Goal: Information Seeking & Learning: Learn about a topic

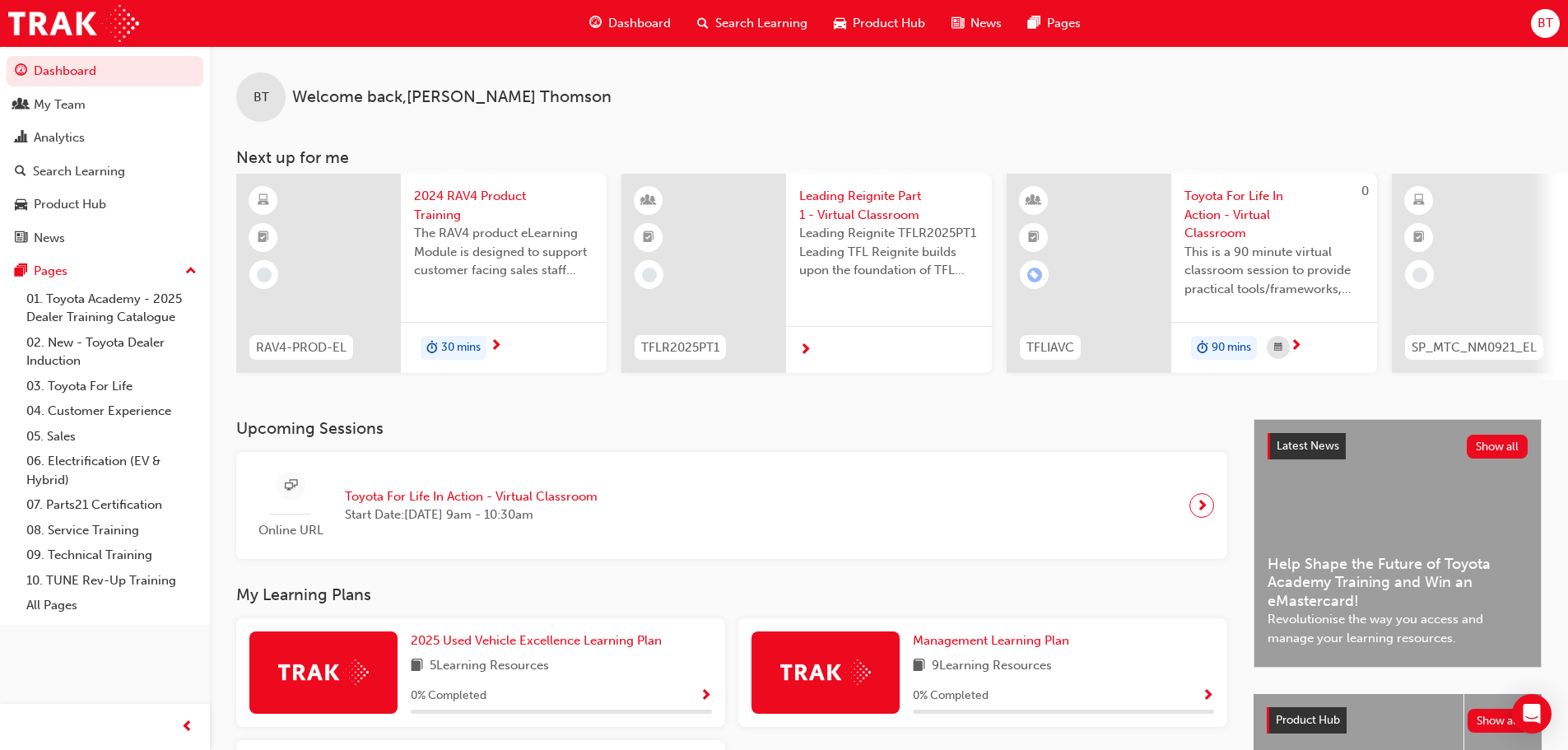
scroll to position [83, 0]
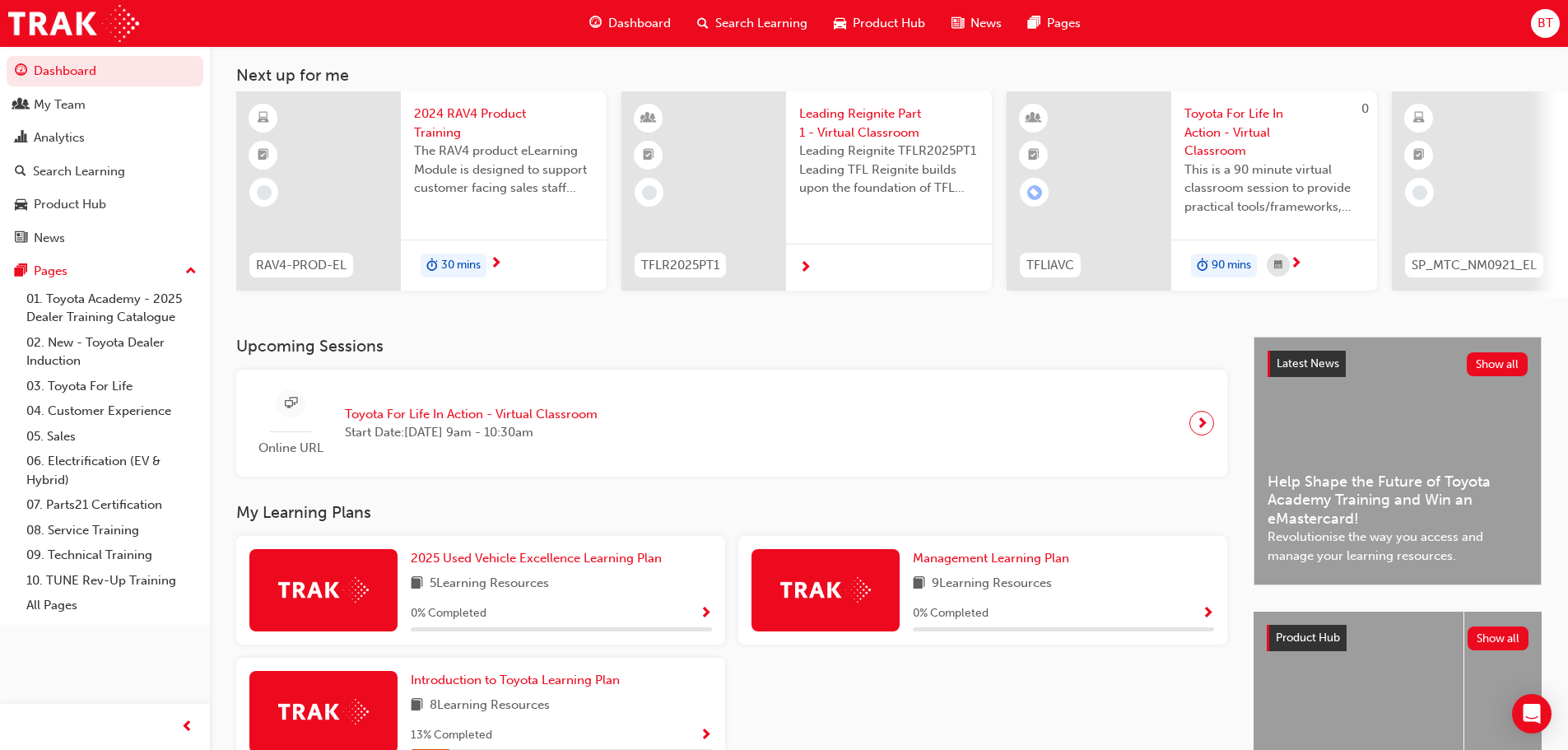
click at [764, 22] on span "Search Learning" at bounding box center [761, 23] width 92 height 19
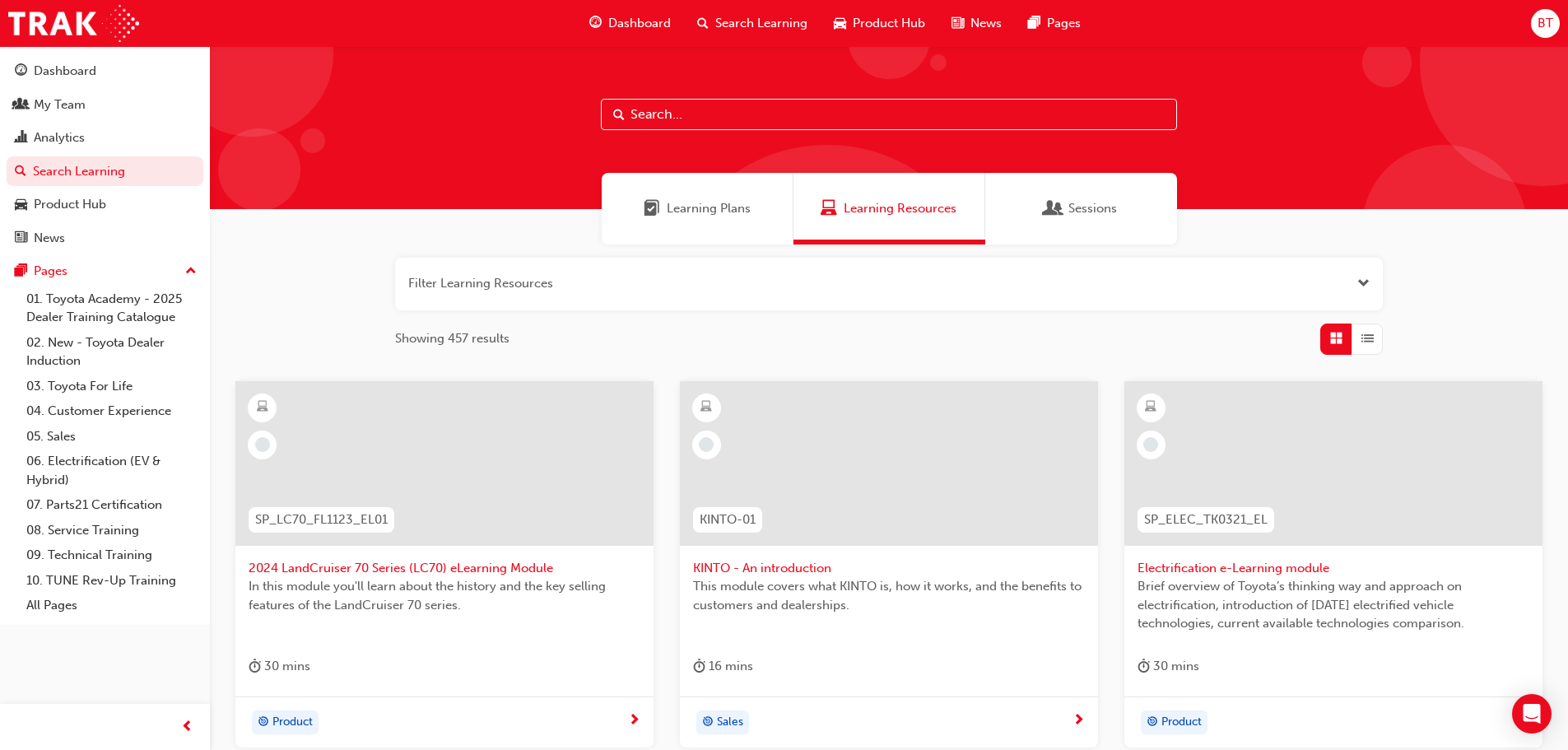
click at [697, 116] on input "text" at bounding box center [889, 114] width 576 height 31
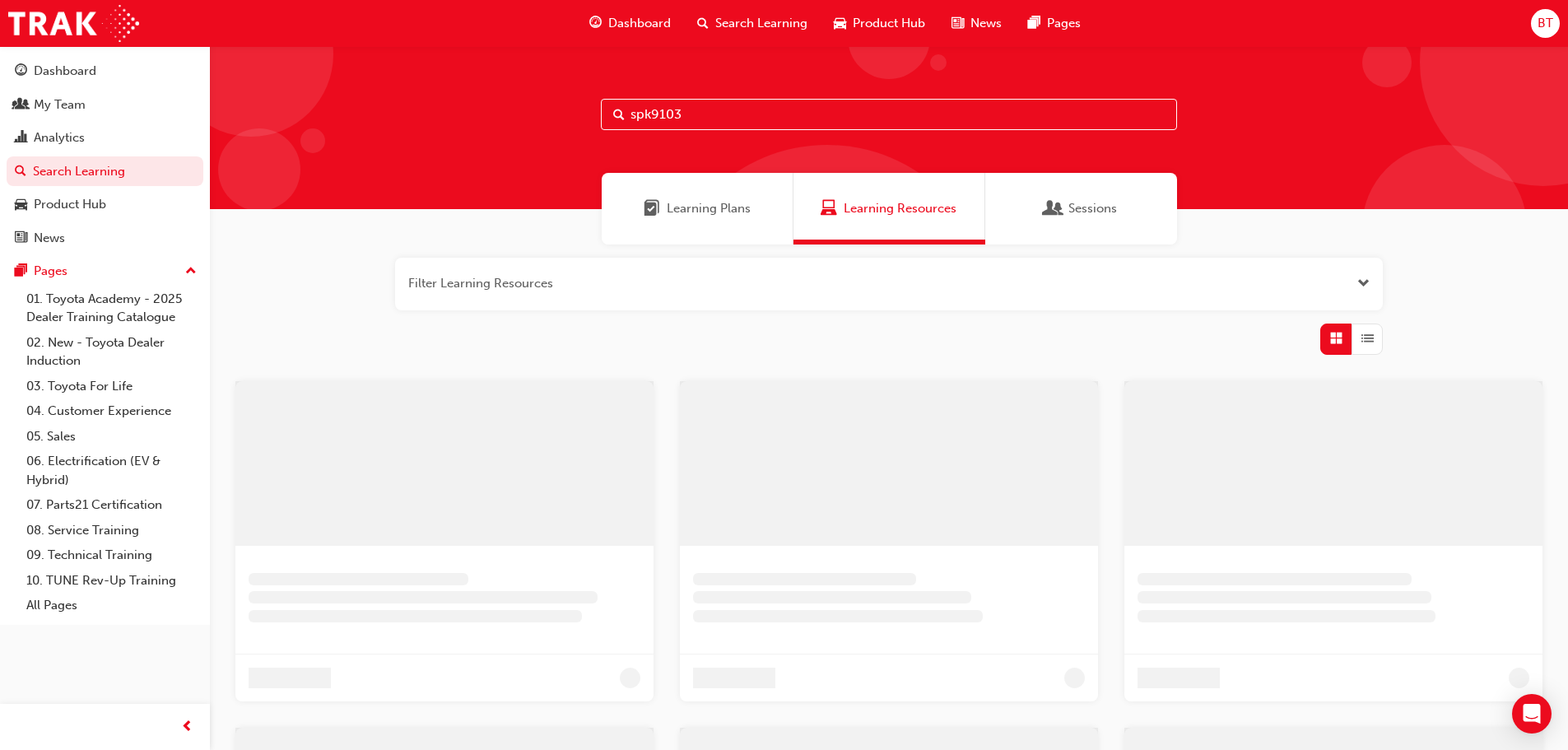
type input "spk9103"
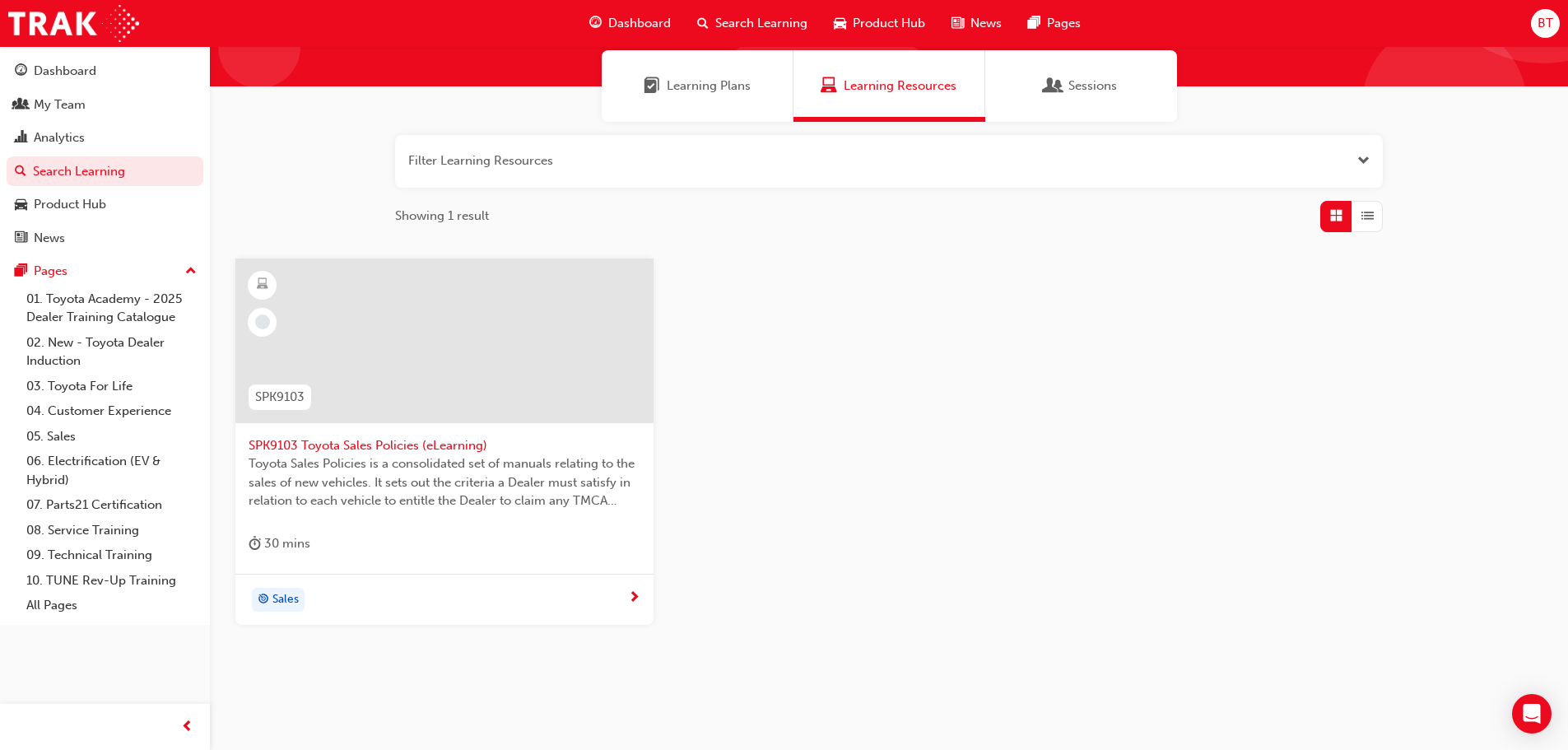
scroll to position [157, 0]
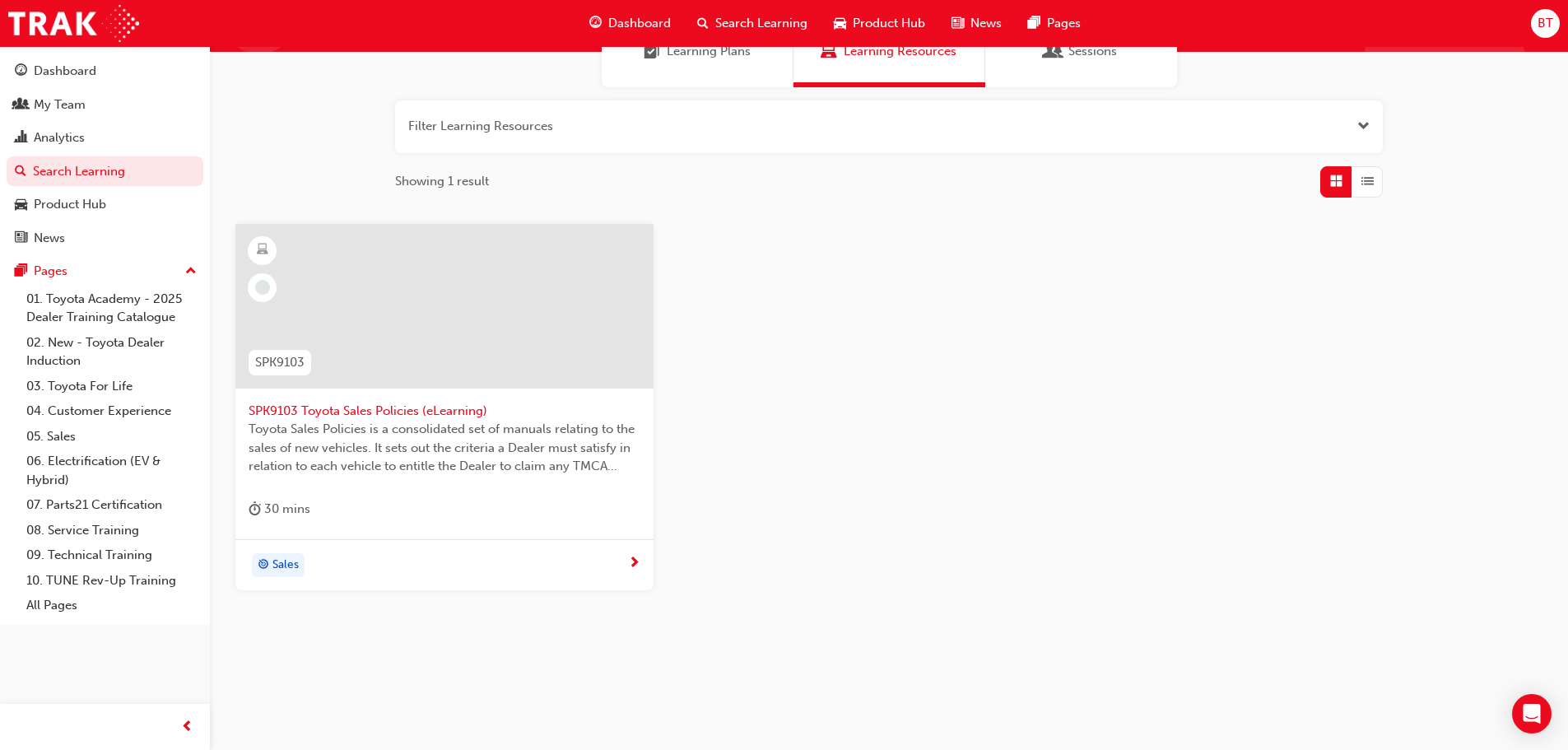
click at [452, 415] on span "SPK9103 Toyota Sales Policies (eLearning)" at bounding box center [445, 411] width 392 height 19
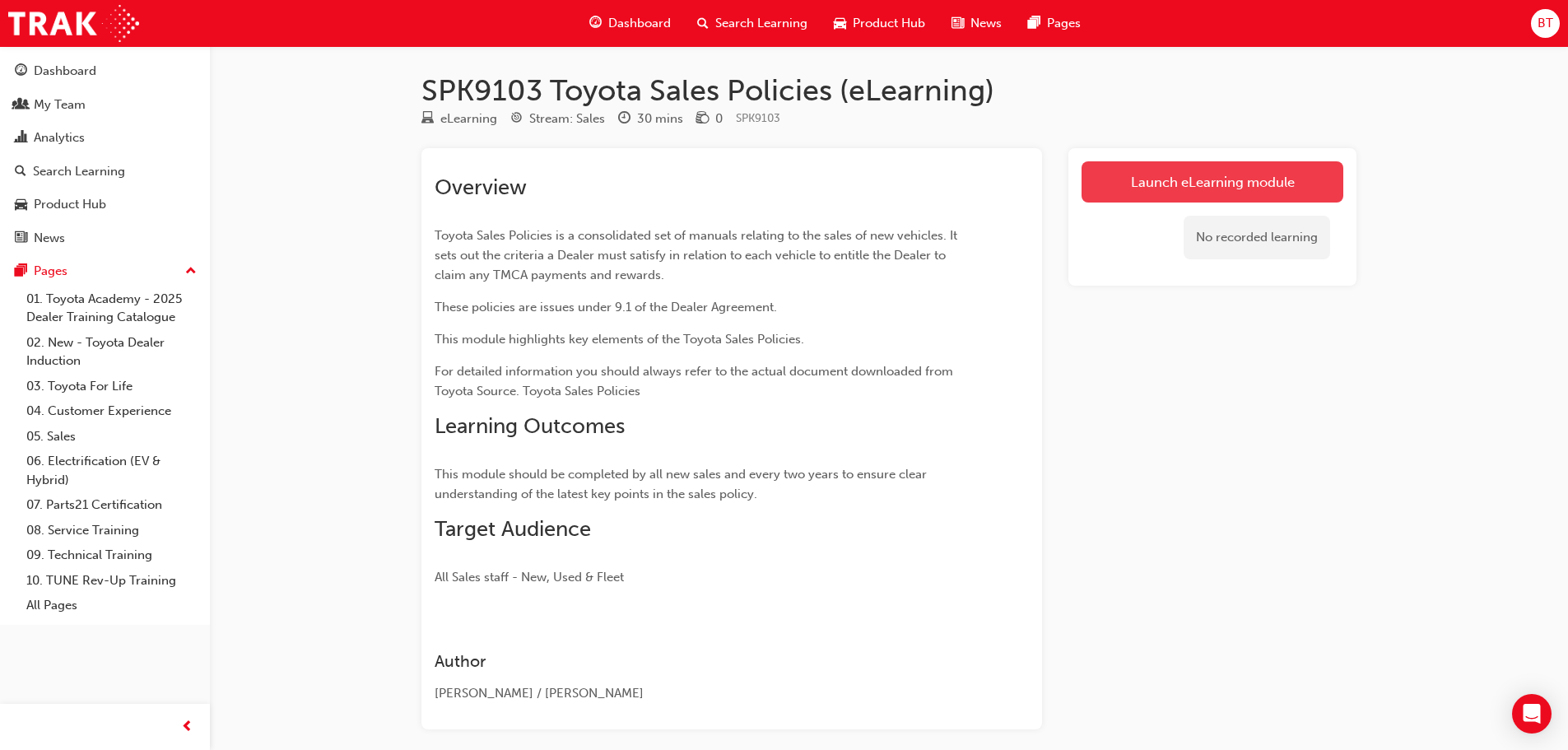
click at [1207, 192] on link "Launch eLearning module" at bounding box center [1212, 182] width 262 height 41
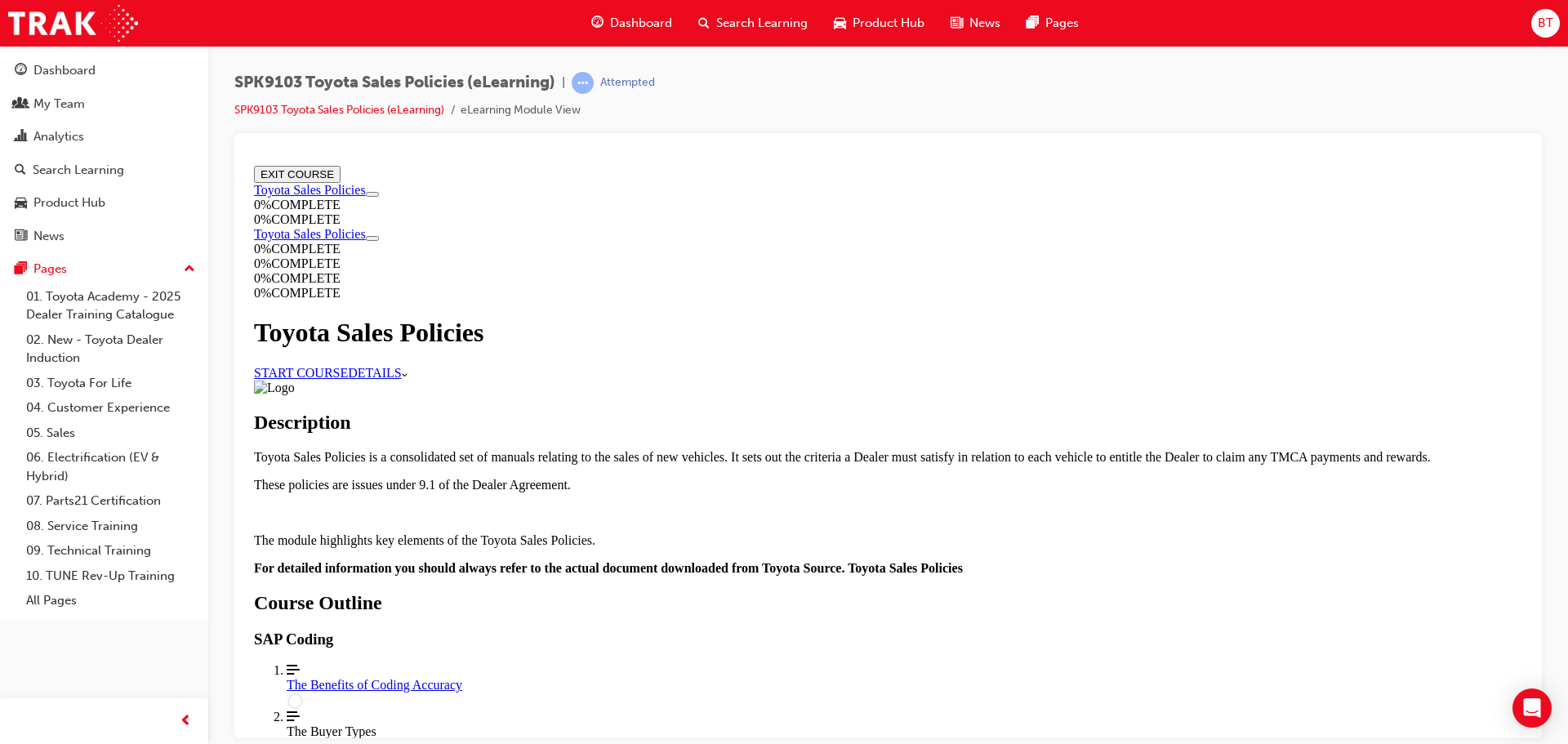
scroll to position [572, 0]
click at [302, 693] on circle "Course Details" at bounding box center [295, 700] width 14 height 14
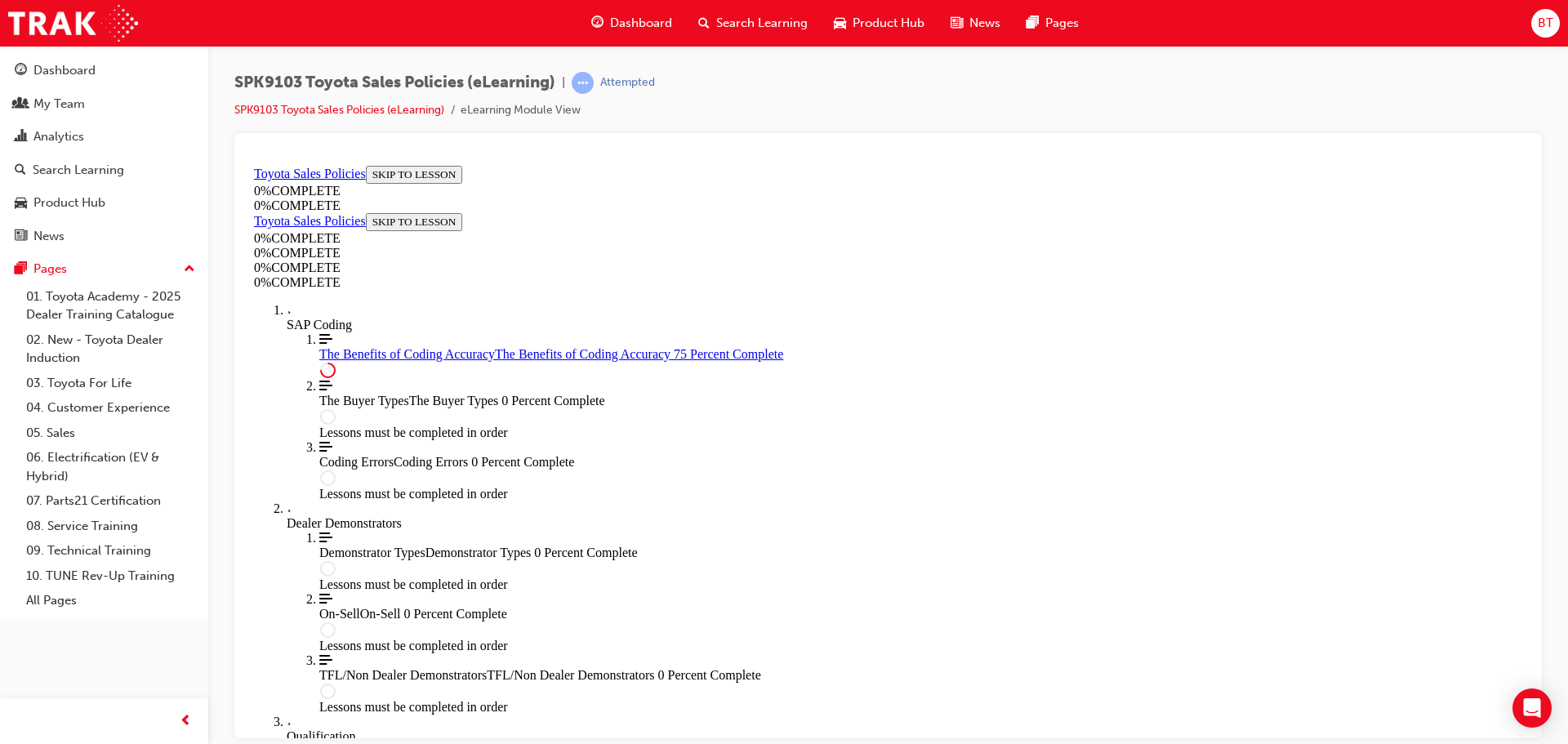
scroll to position [817, 0]
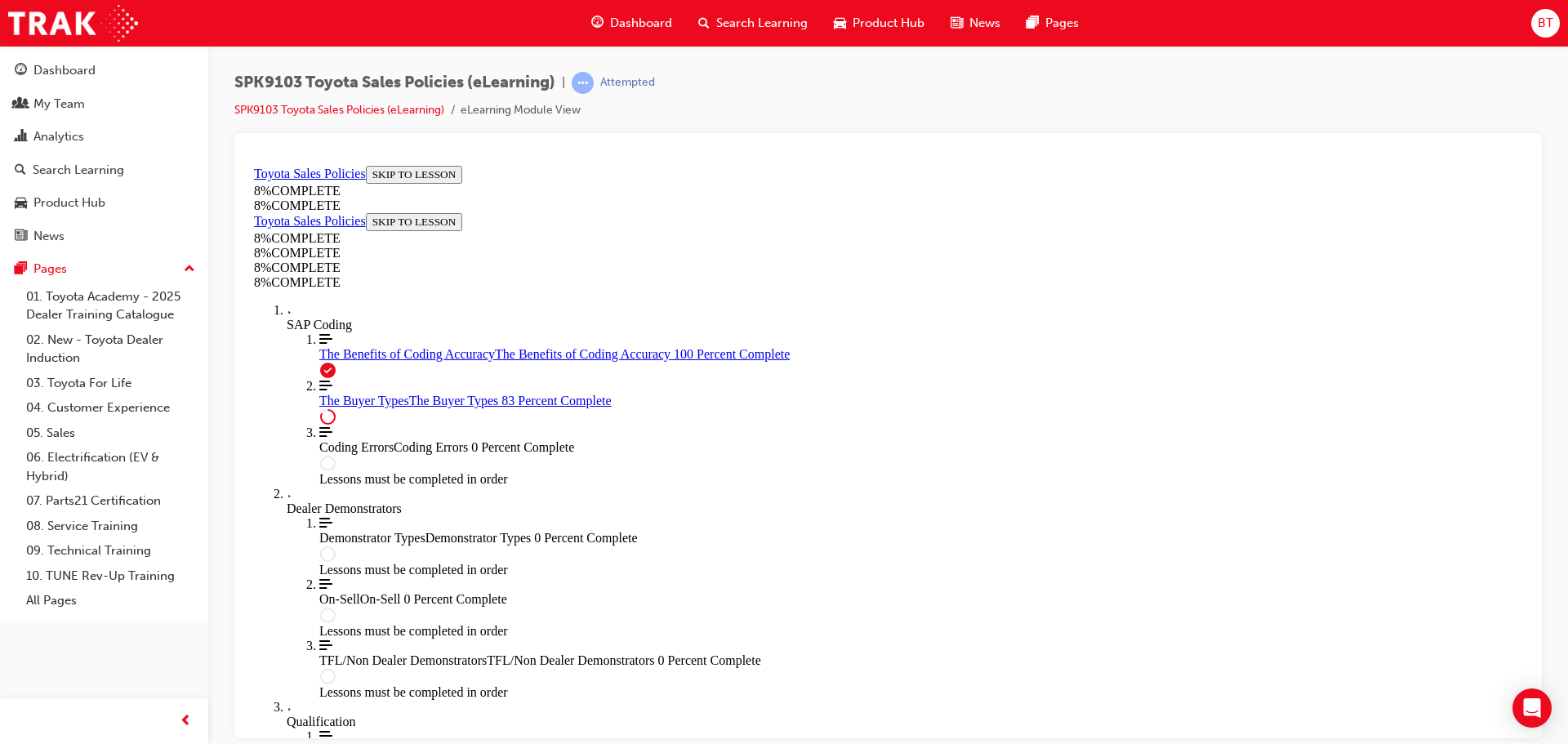
scroll to position [5879, 0]
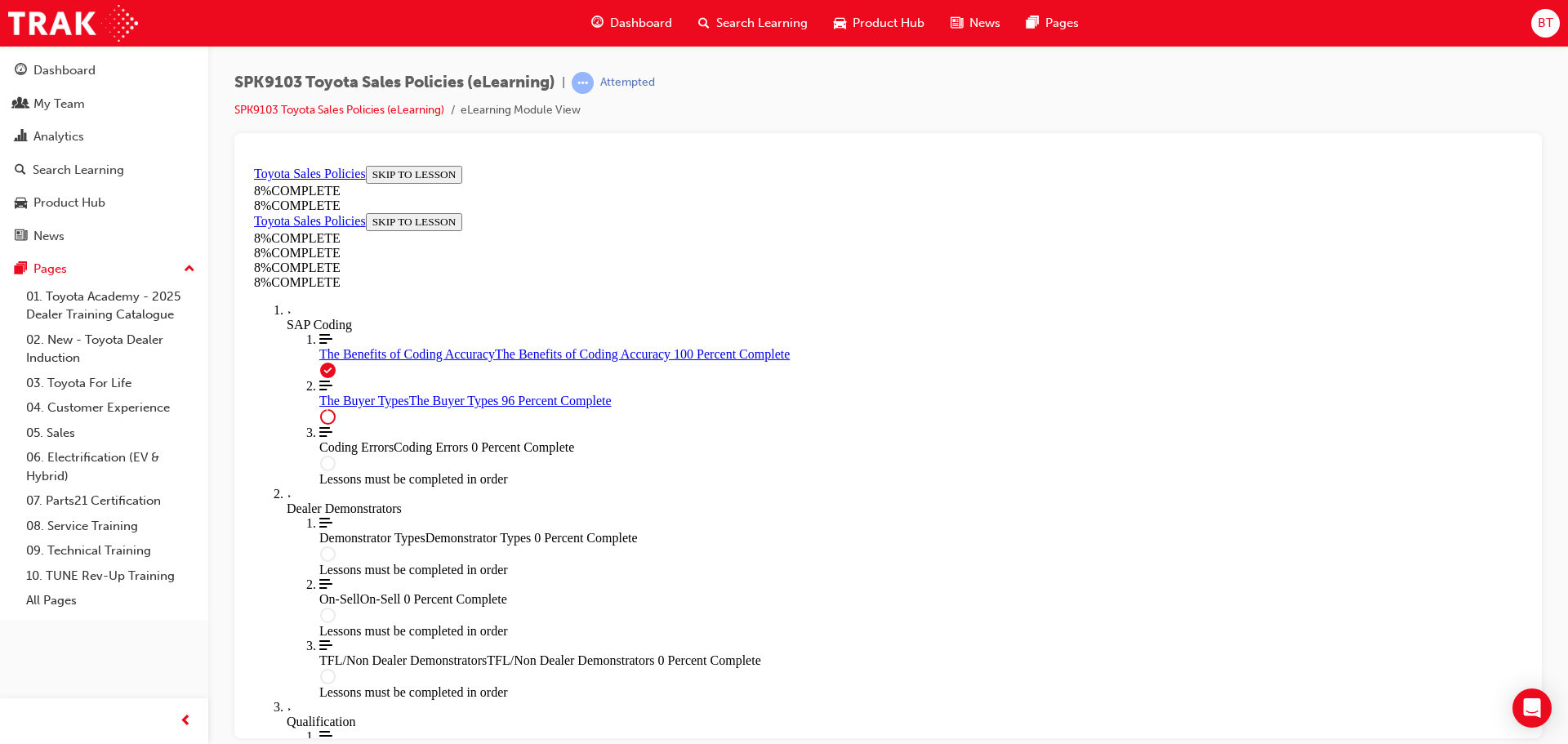
scroll to position [6715, 0]
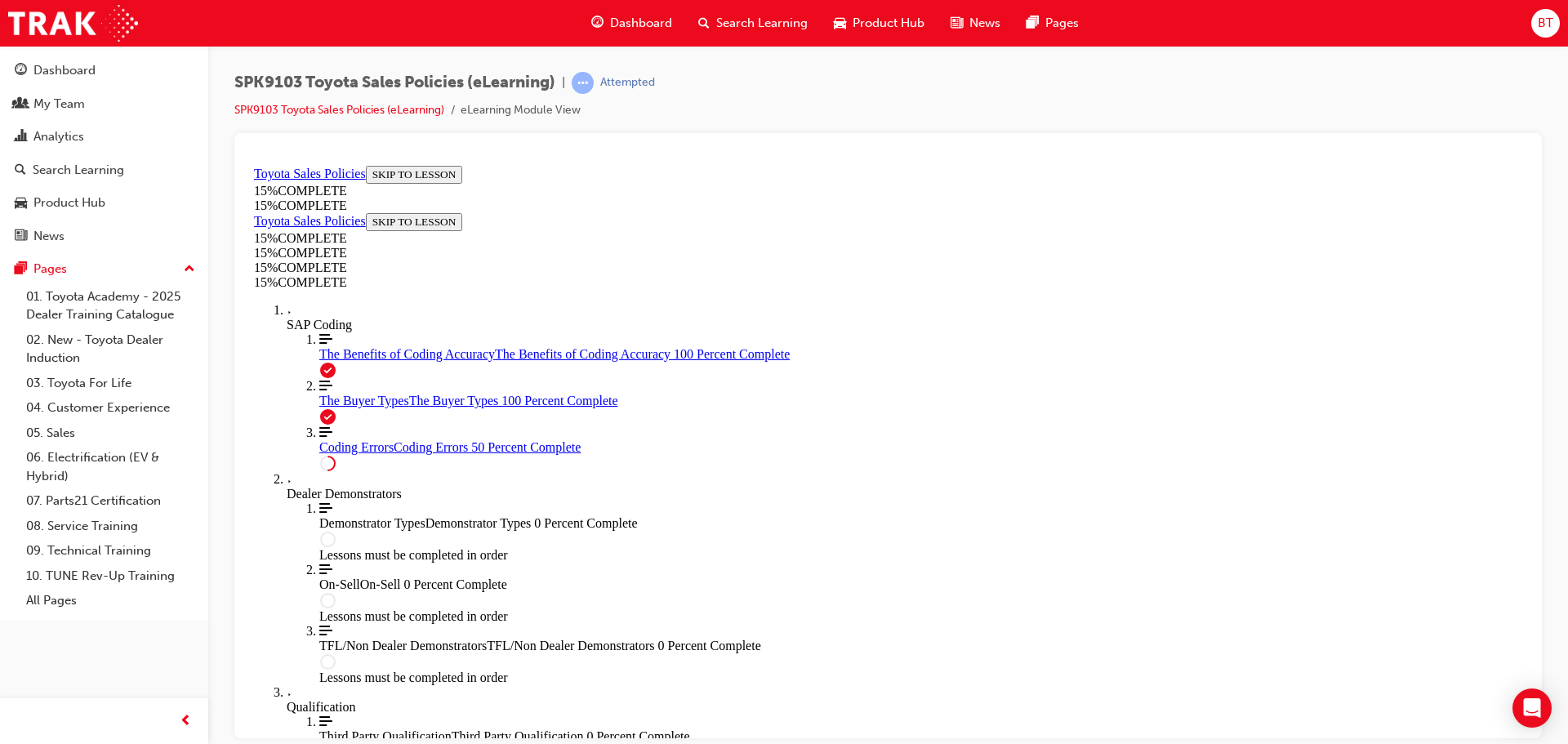
scroll to position [409, 0]
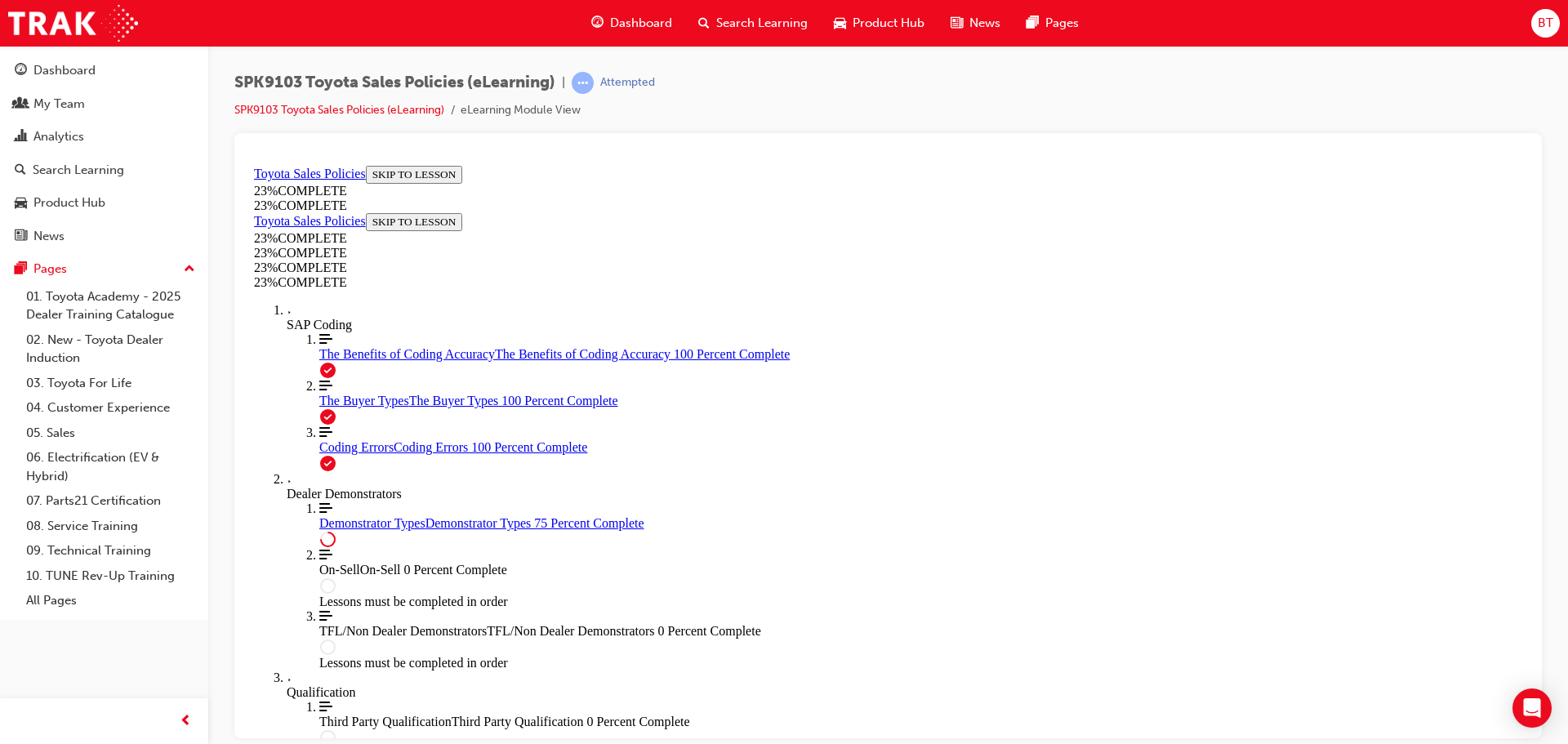
scroll to position [764, 0]
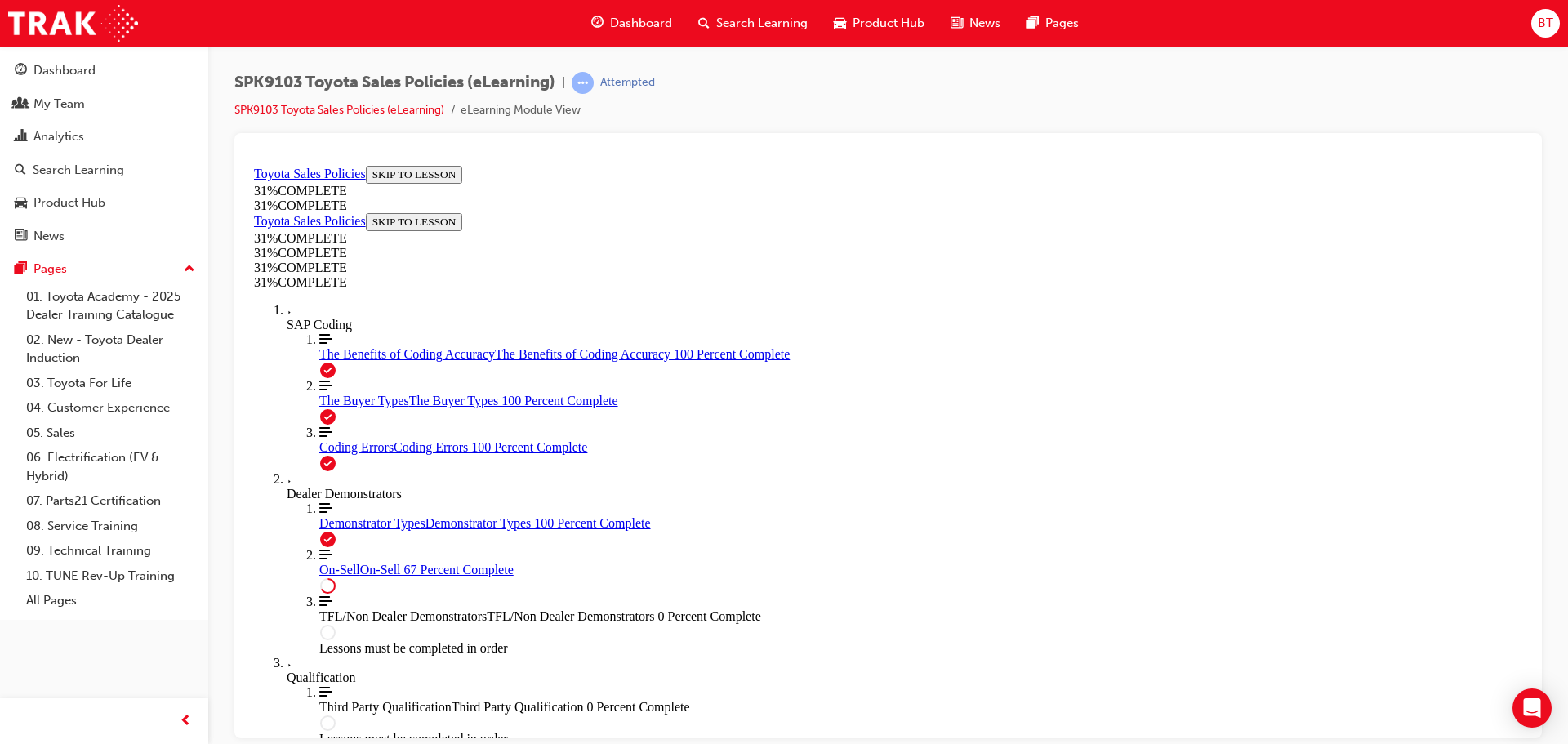
scroll to position [915, 0]
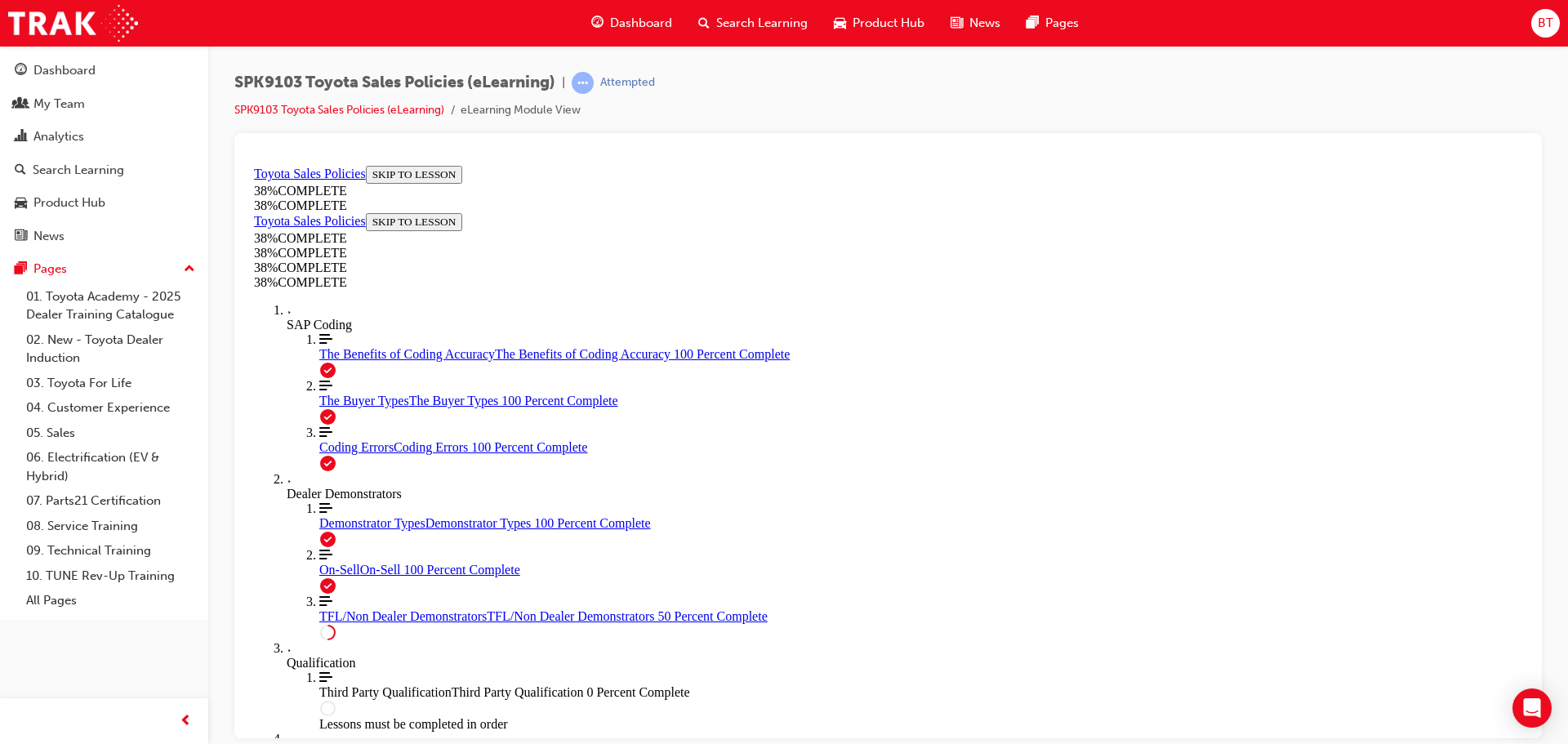
scroll to position [490, 0]
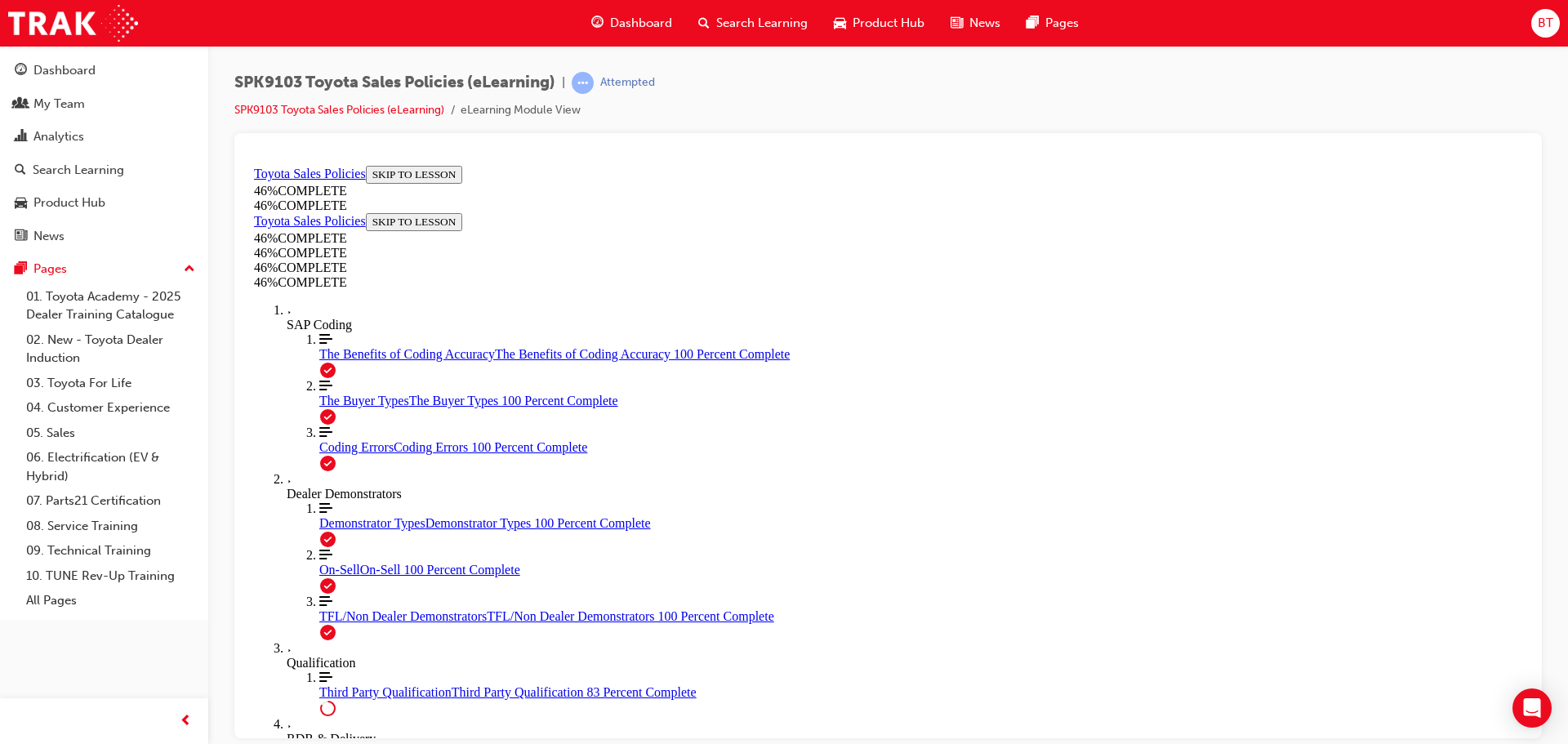
scroll to position [1199, 0]
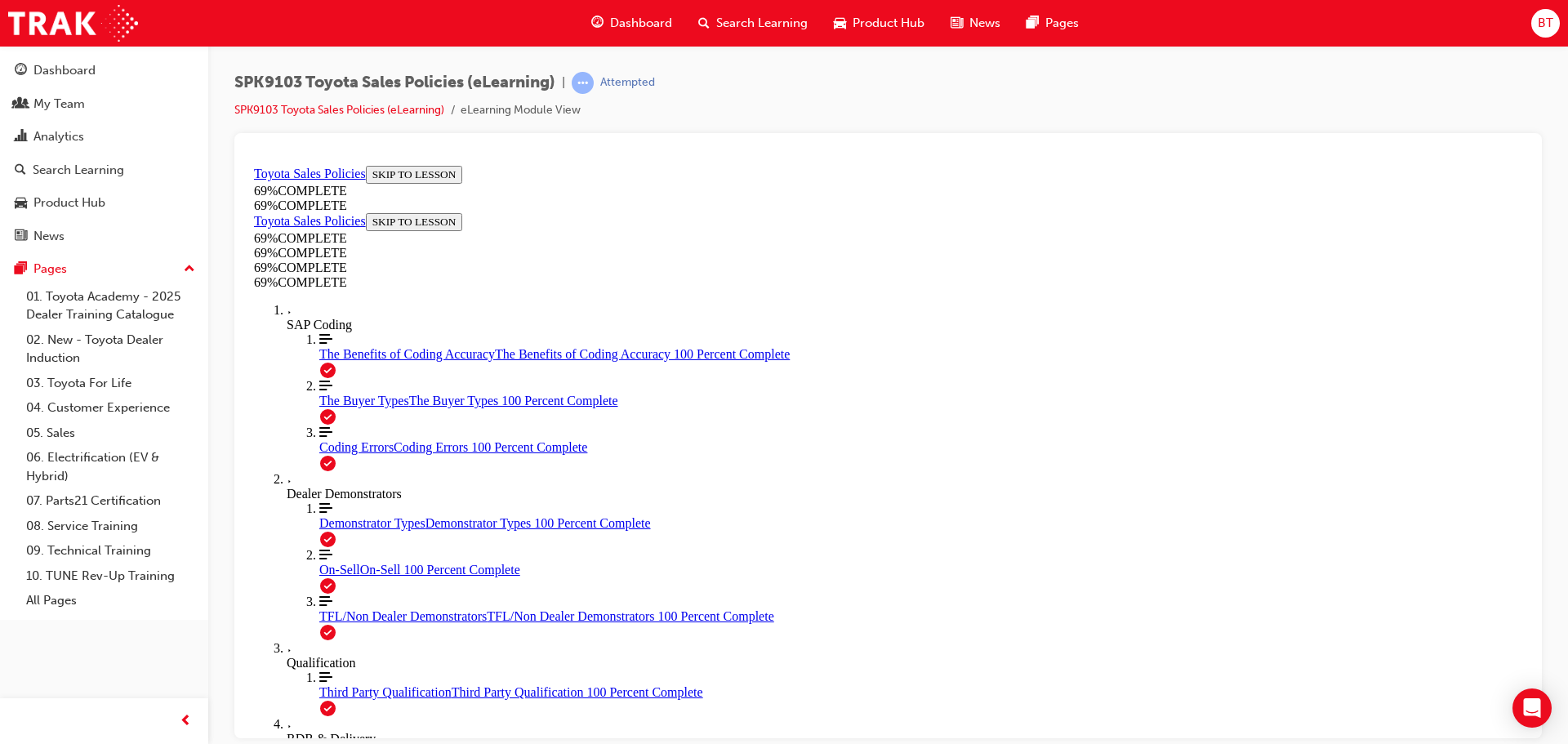
scroll to position [1267, 0]
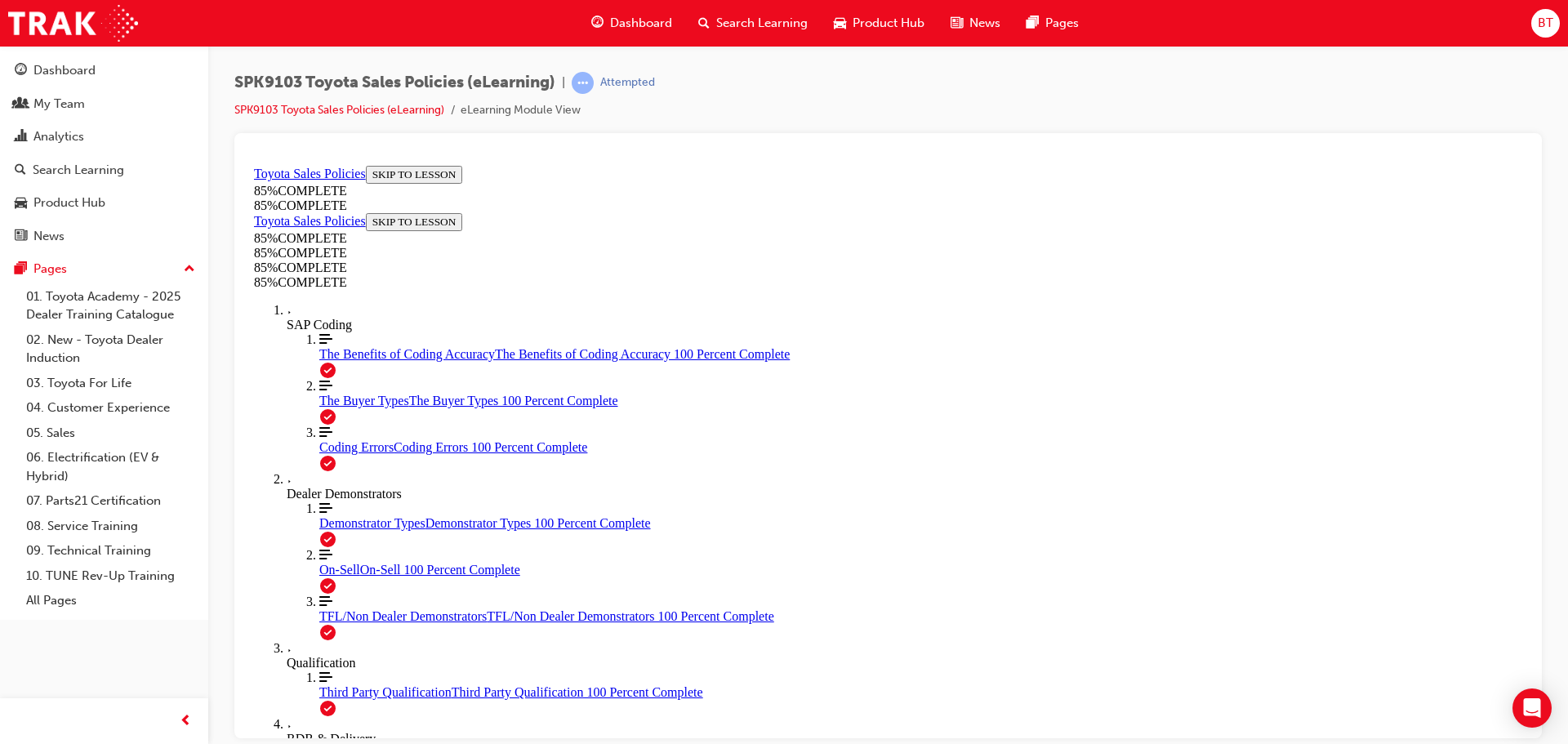
drag, startPoint x: 935, startPoint y: 416, endPoint x: 703, endPoint y: 639, distance: 321.8
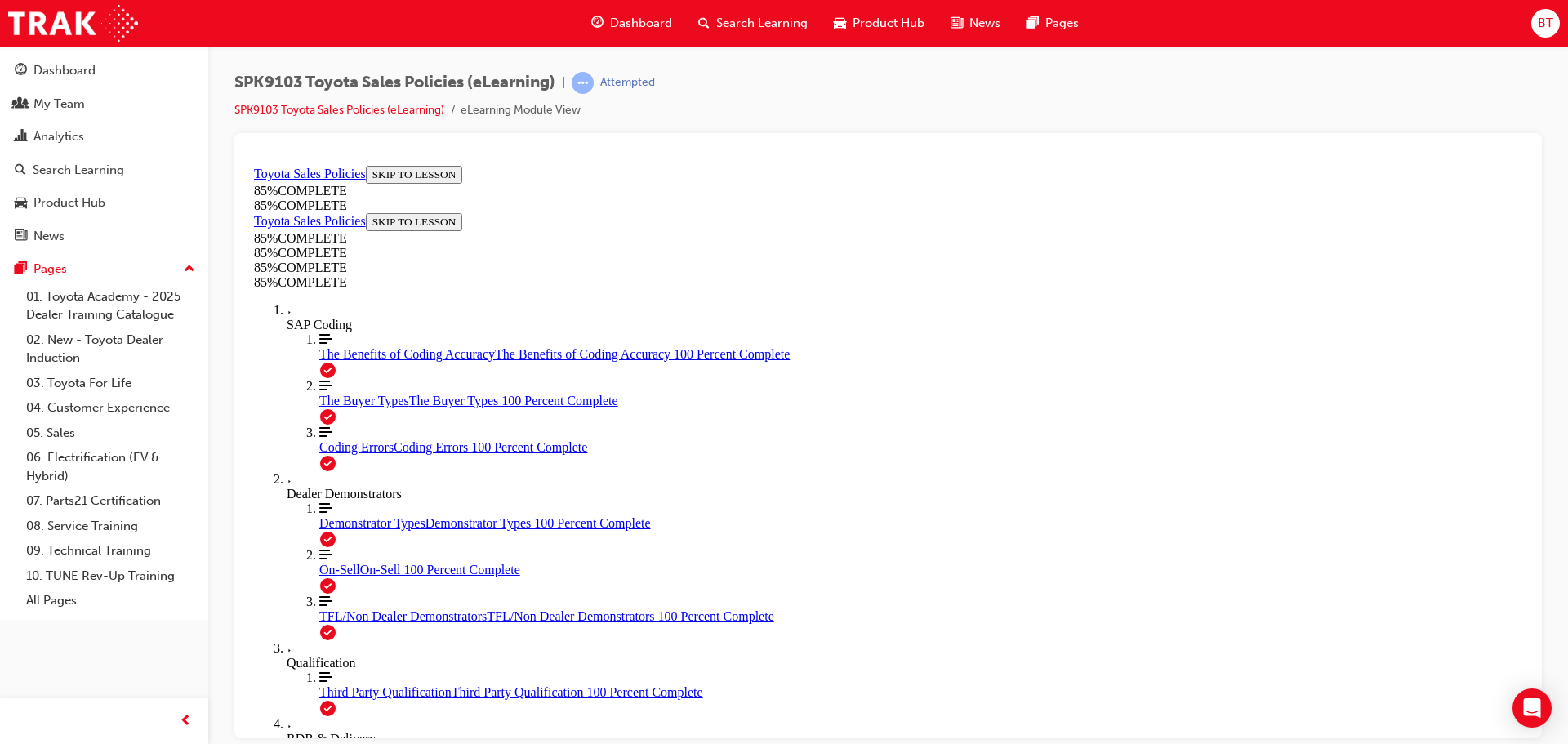
drag, startPoint x: 691, startPoint y: 362, endPoint x: 694, endPoint y: 372, distance: 10.4
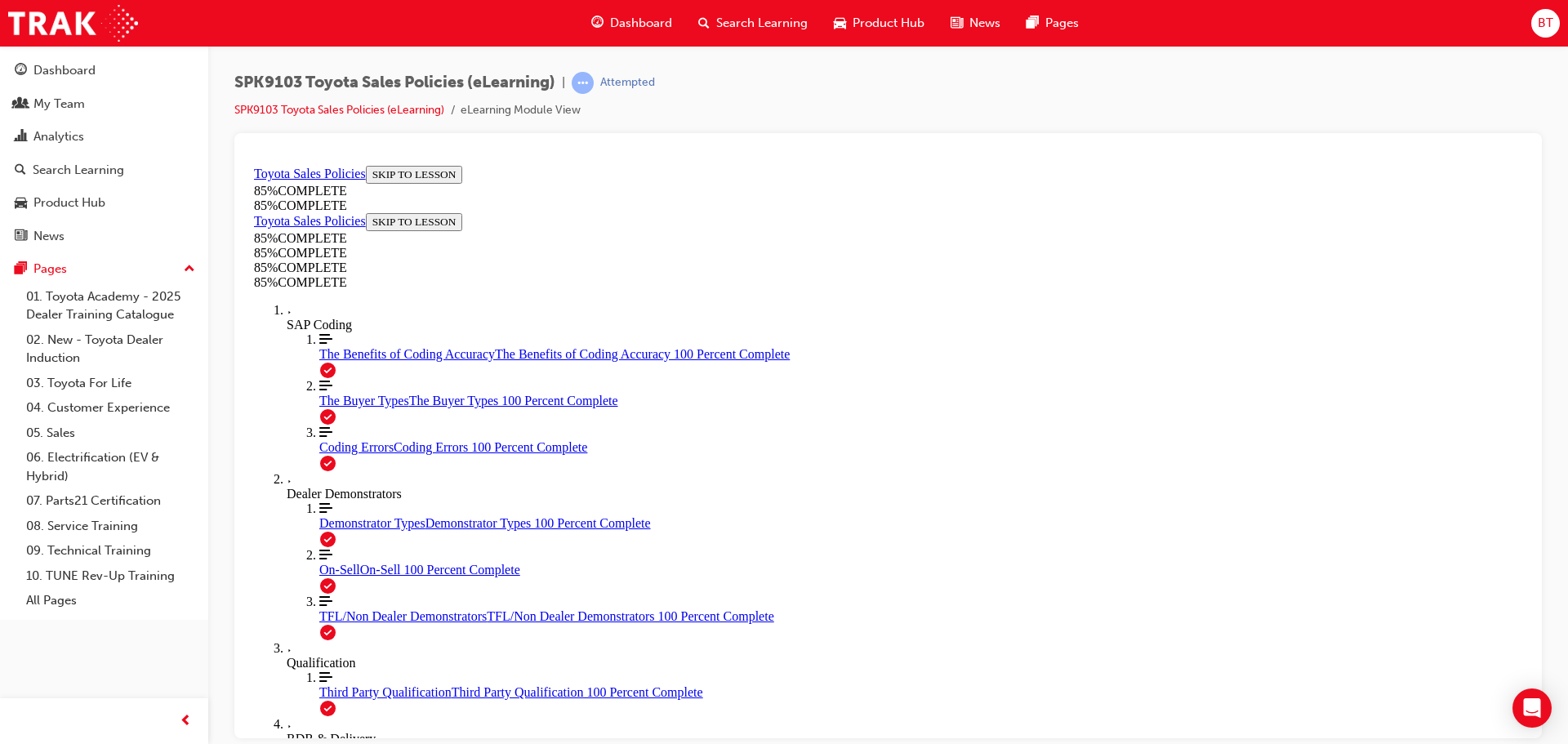
scroll to position [2660, 0]
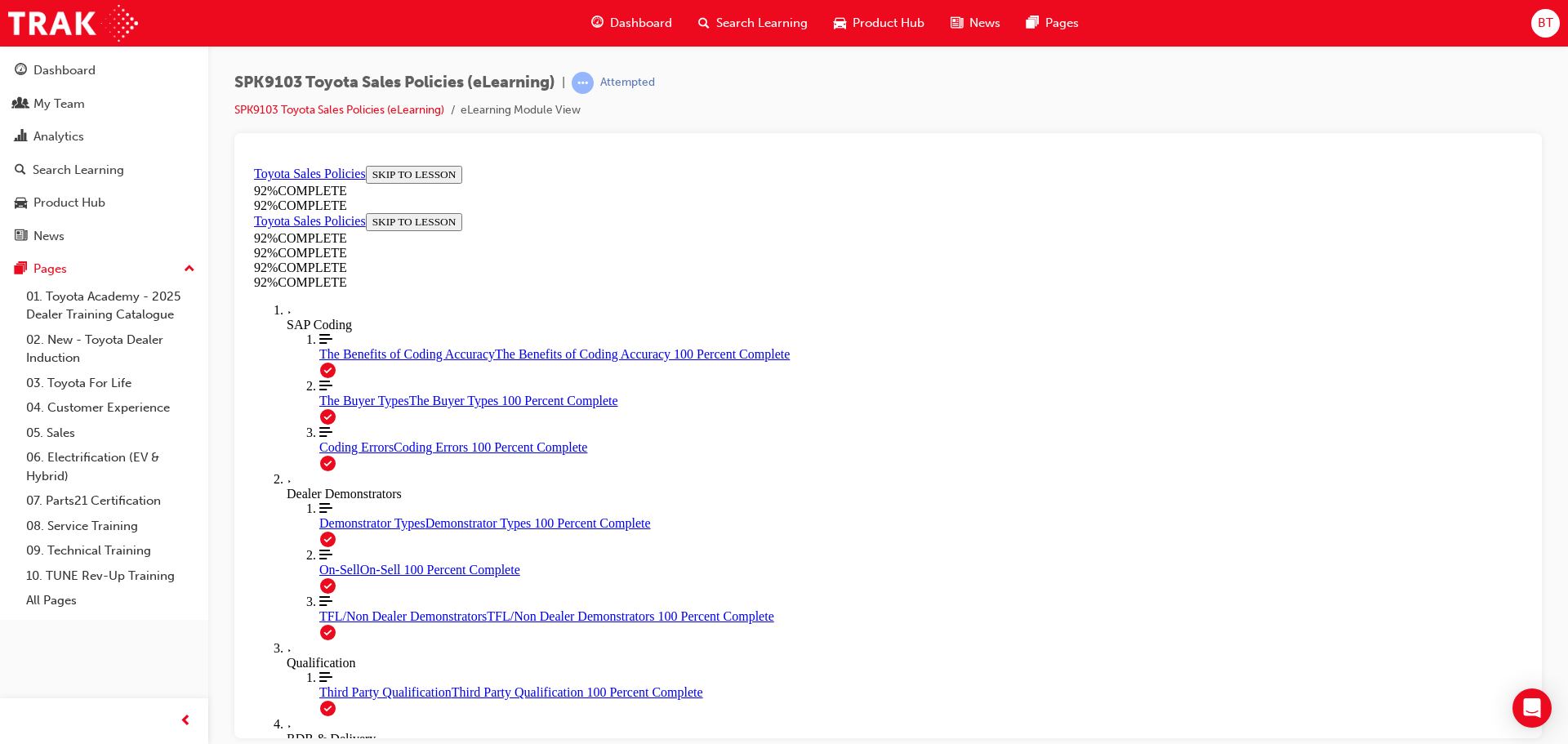
scroll to position [436, 0]
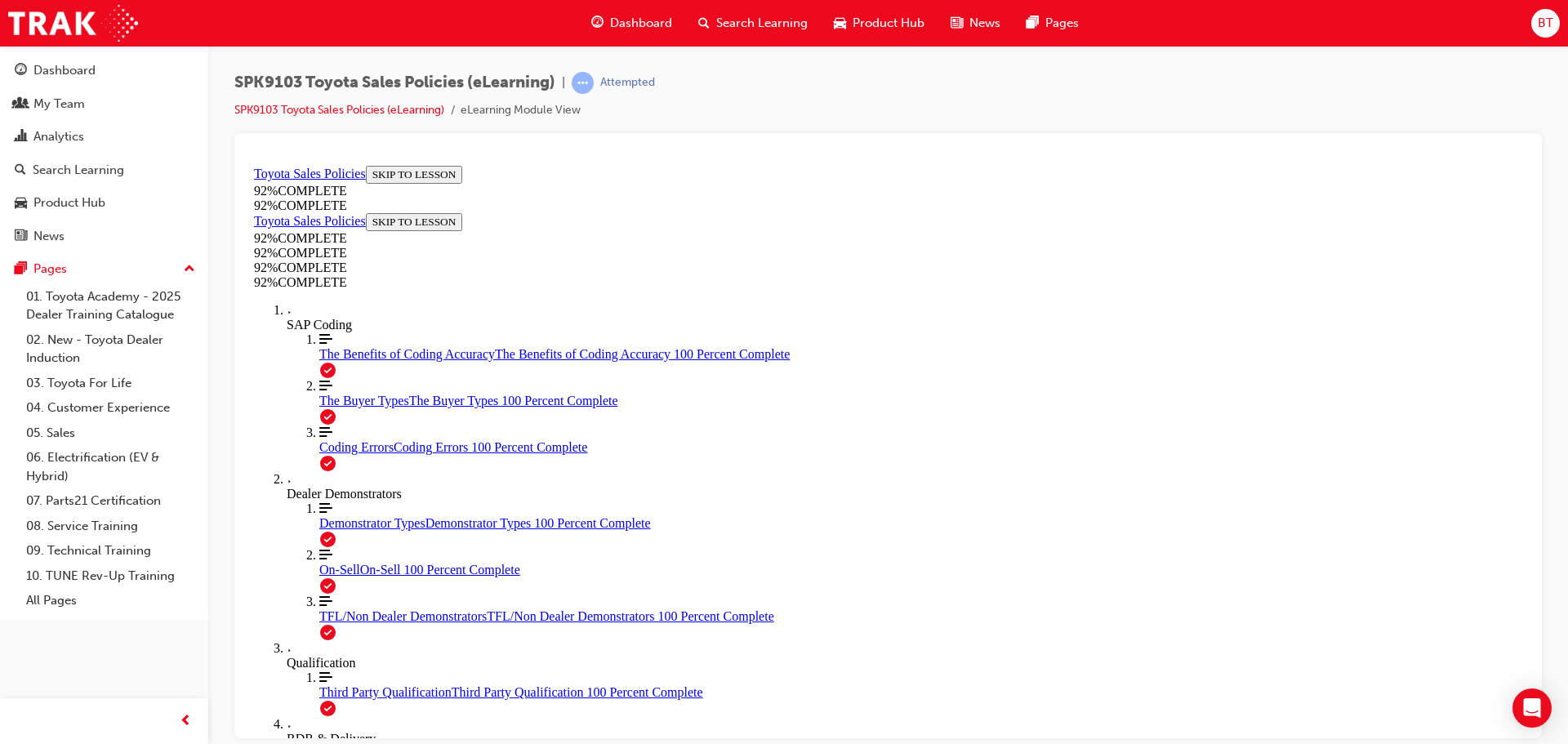
scroll to position [332, 0]
drag, startPoint x: 990, startPoint y: 611, endPoint x: 994, endPoint y: 623, distance: 12.6
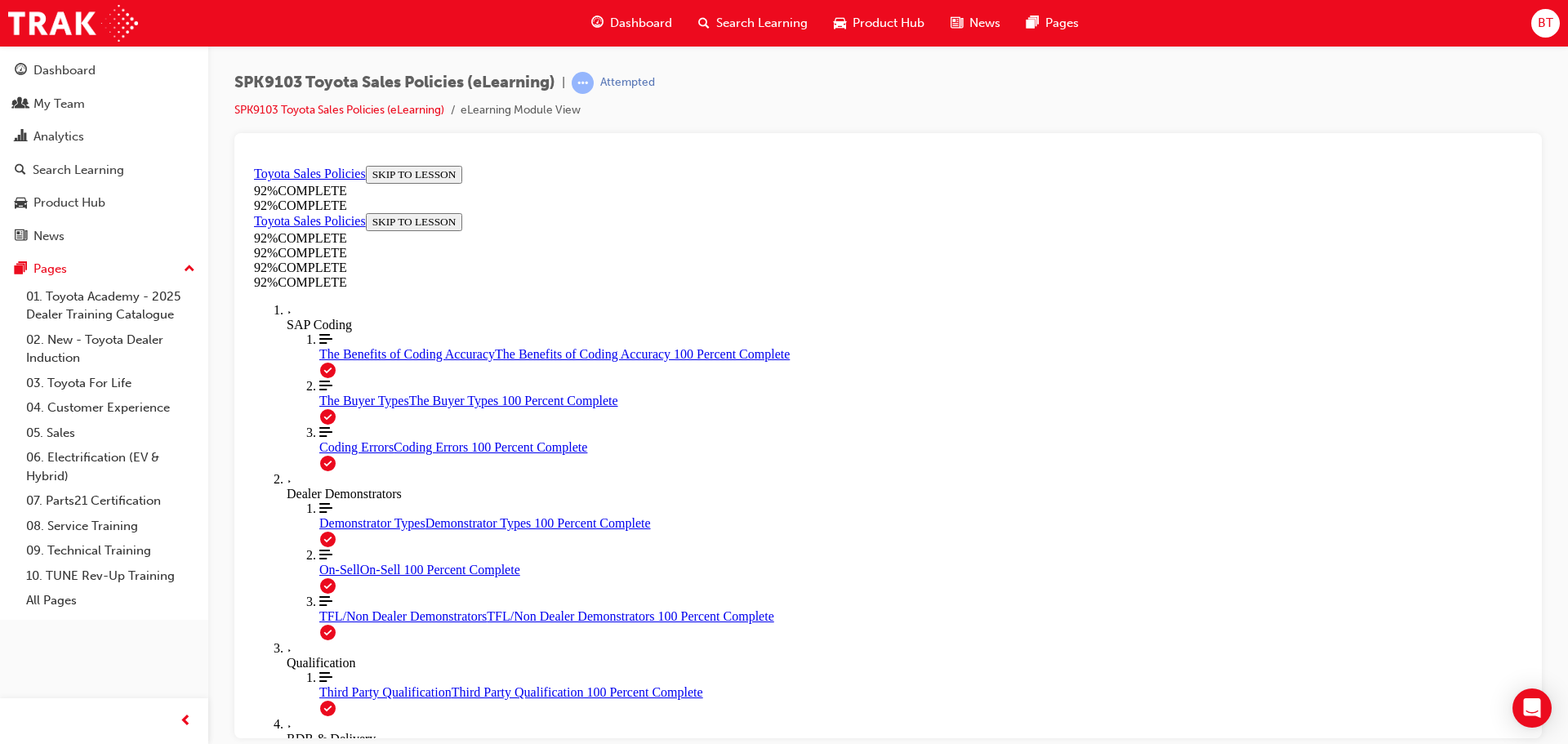
scroll to position [285, 0]
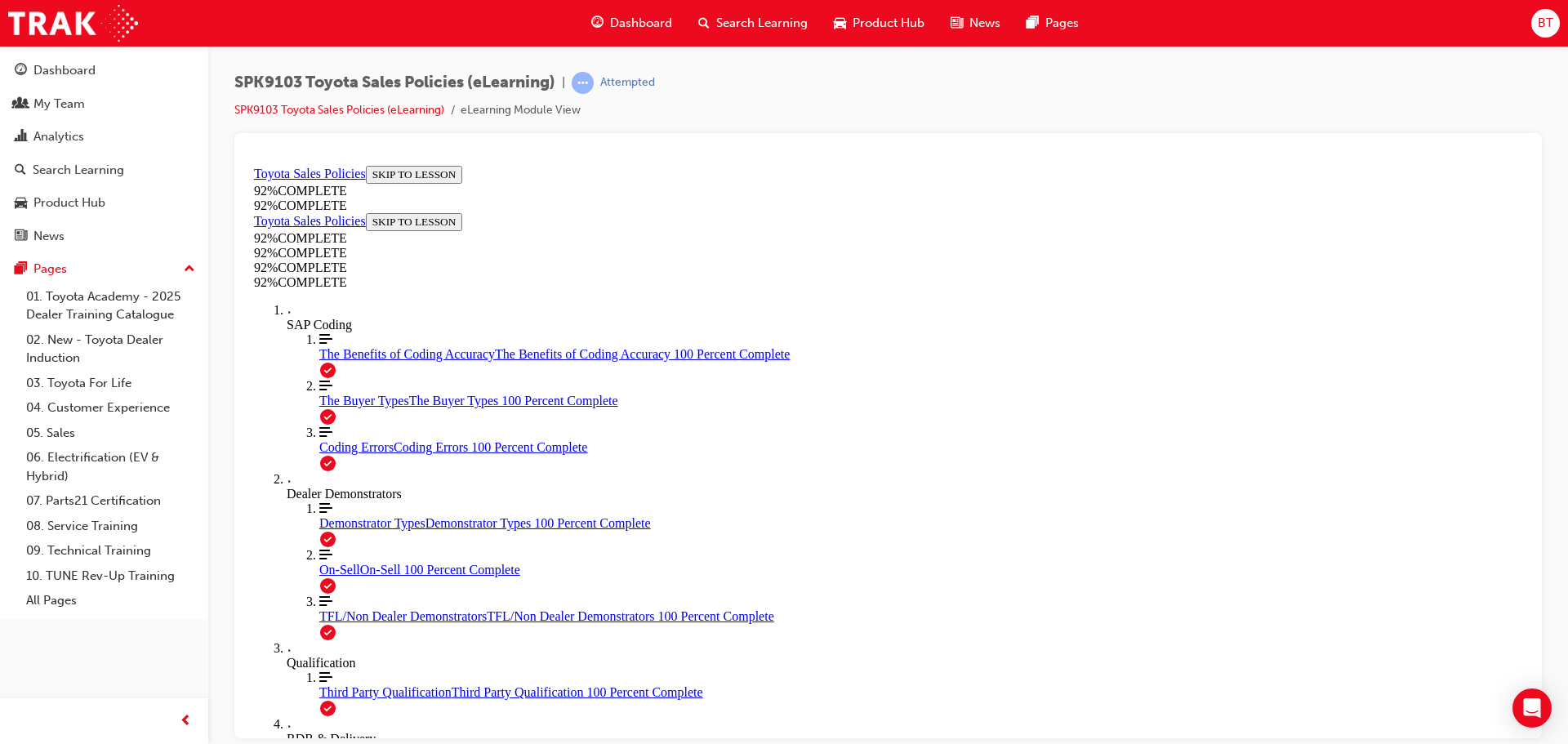
scroll to position [398, 0]
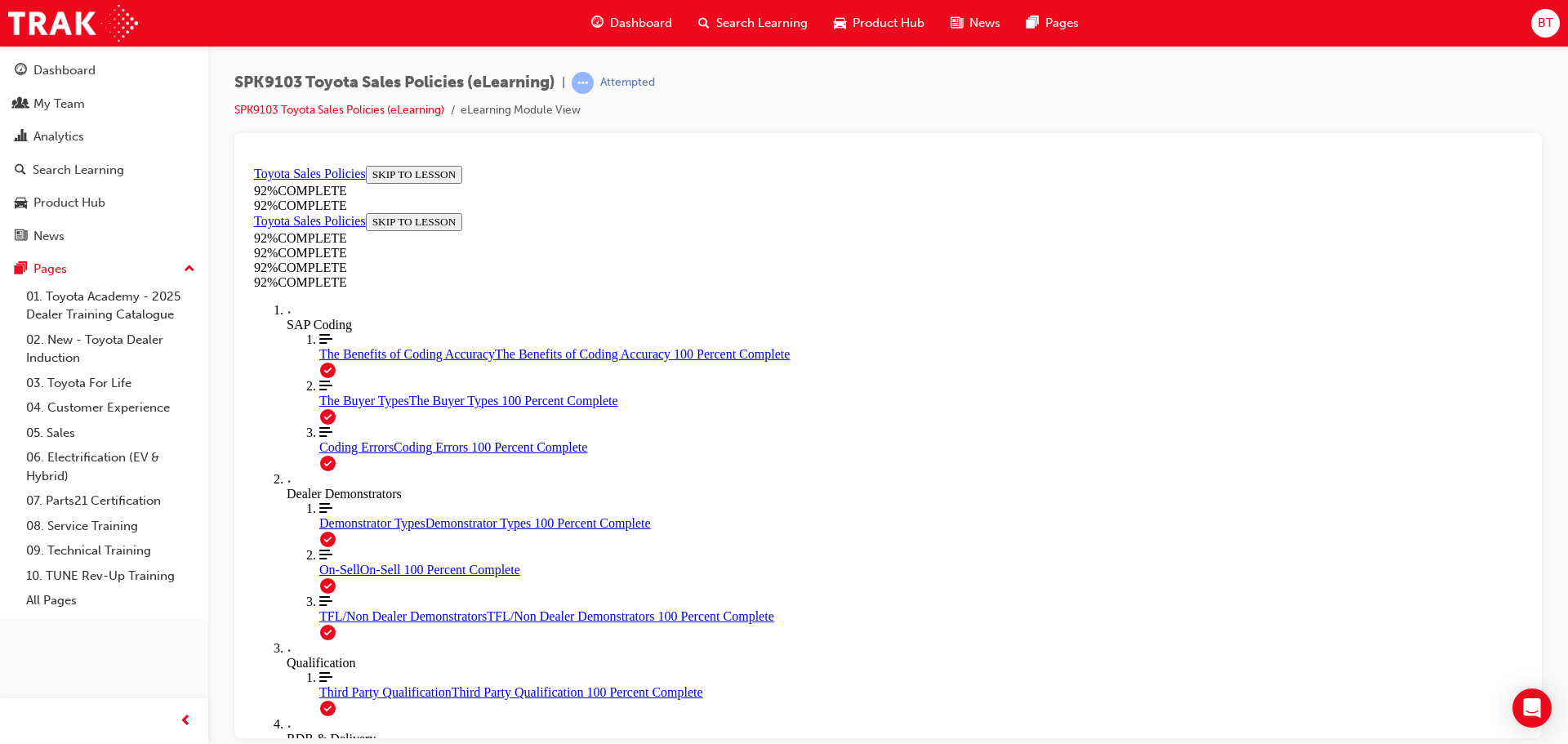
scroll to position [141, 0]
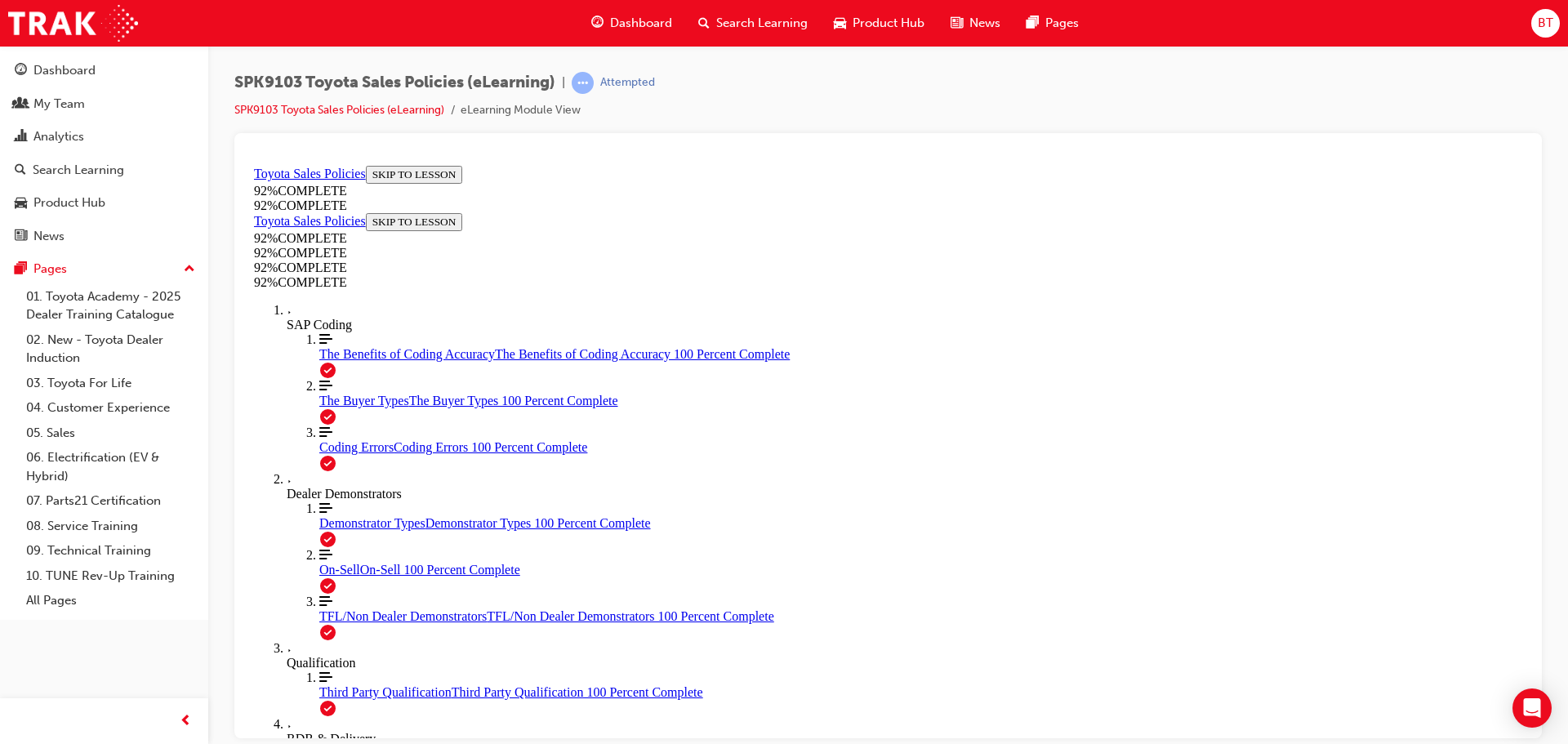
scroll to position [60, 0]
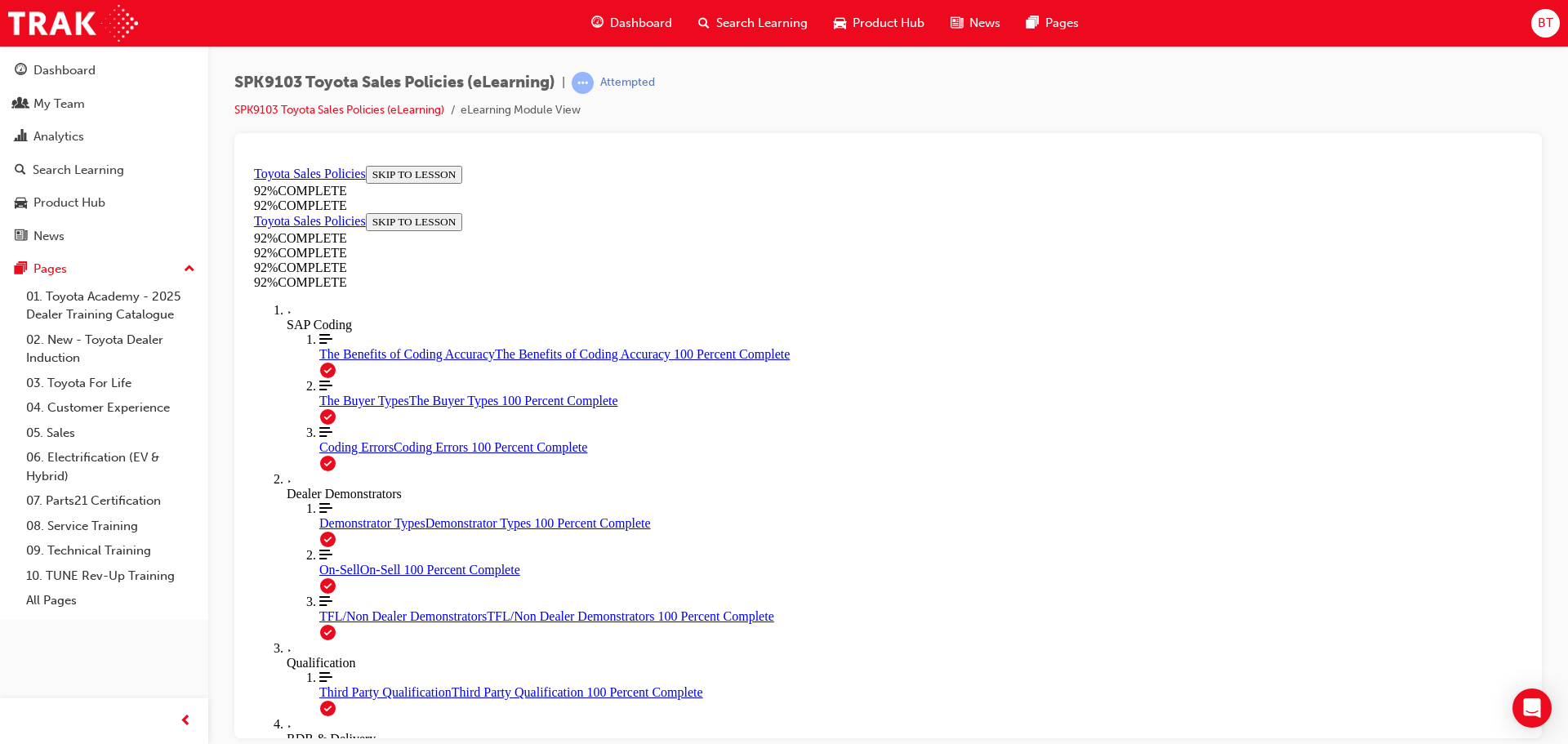
scroll to position [60, 0]
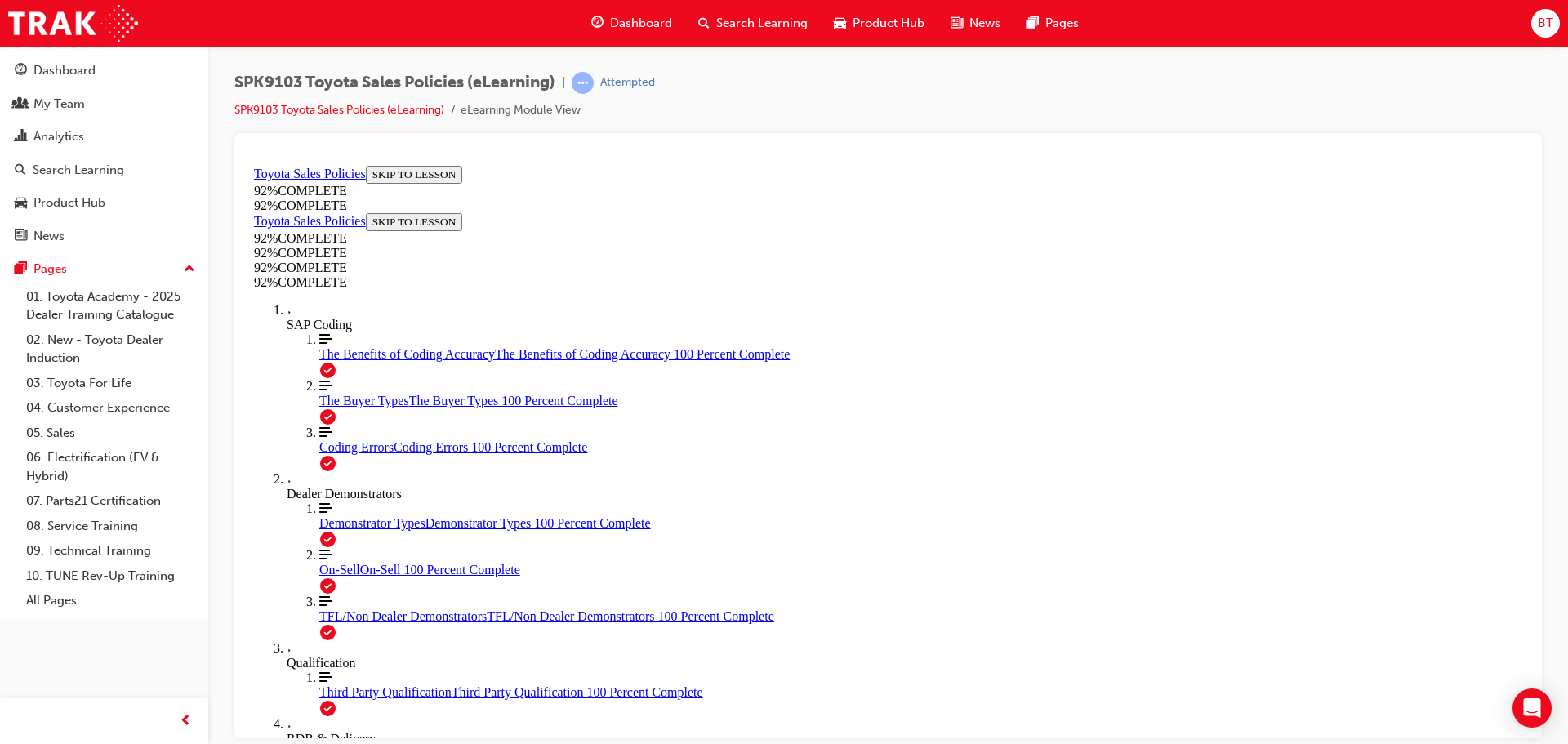
scroll to position [60, 0]
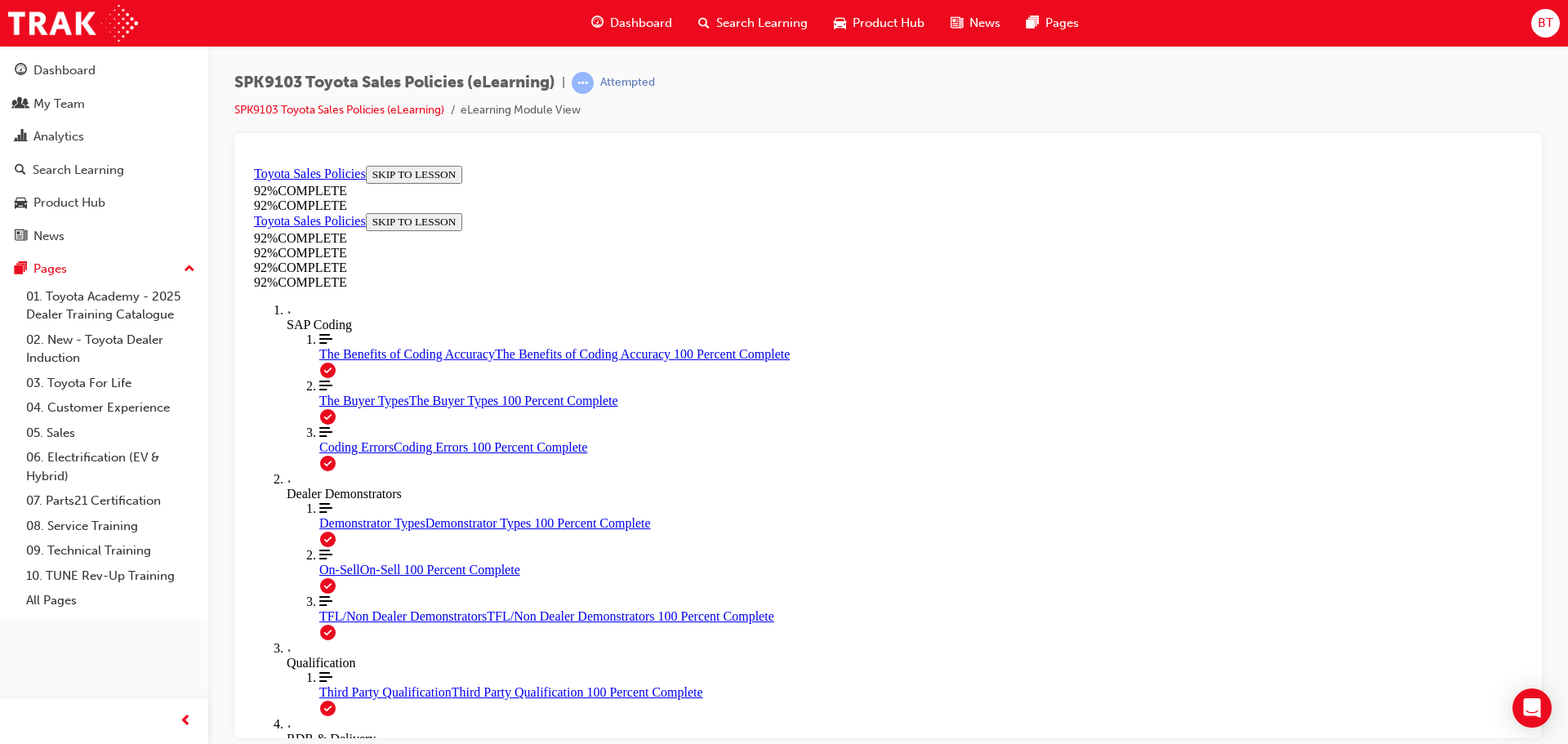
scroll to position [223, 0]
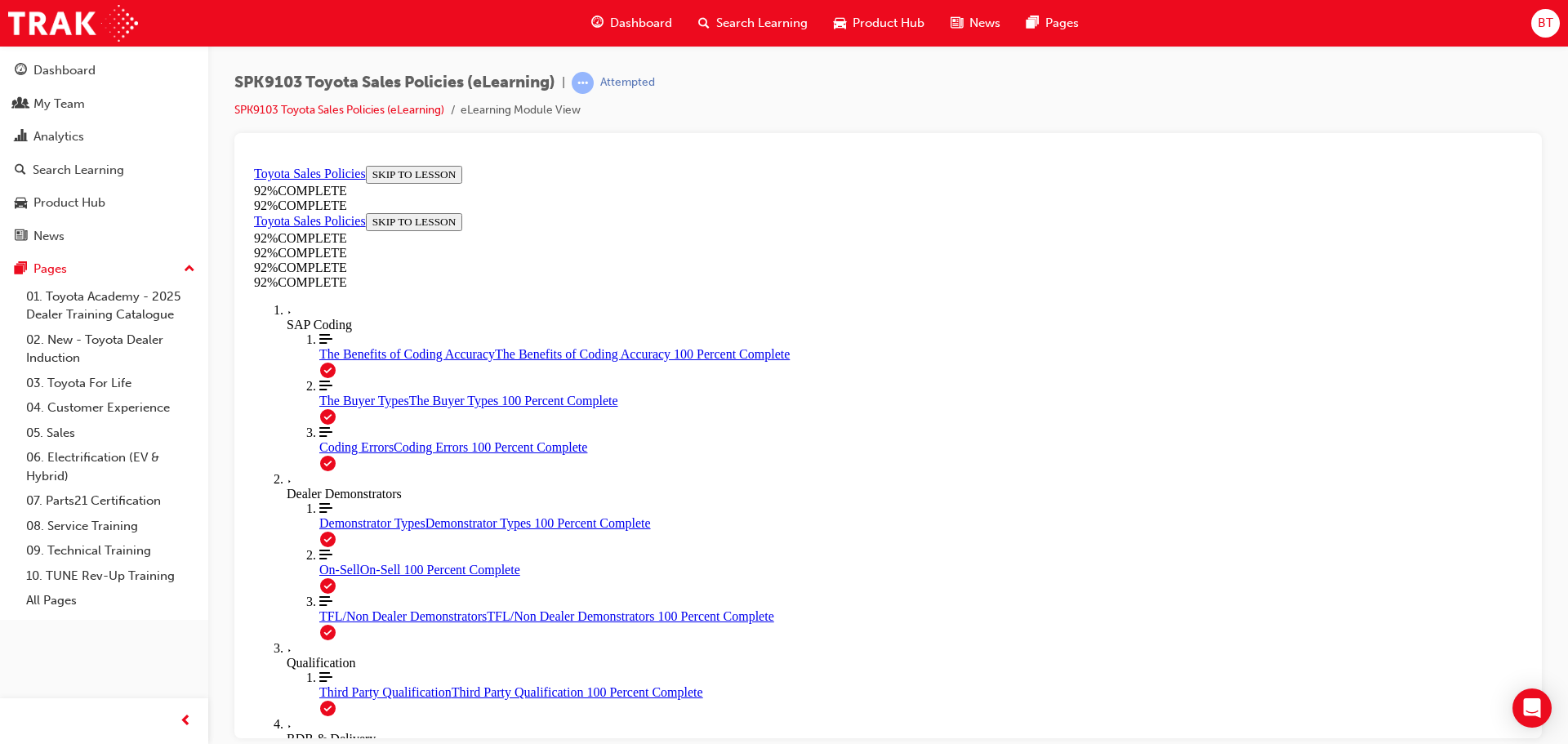
drag, startPoint x: 808, startPoint y: 488, endPoint x: 825, endPoint y: 509, distance: 27.0
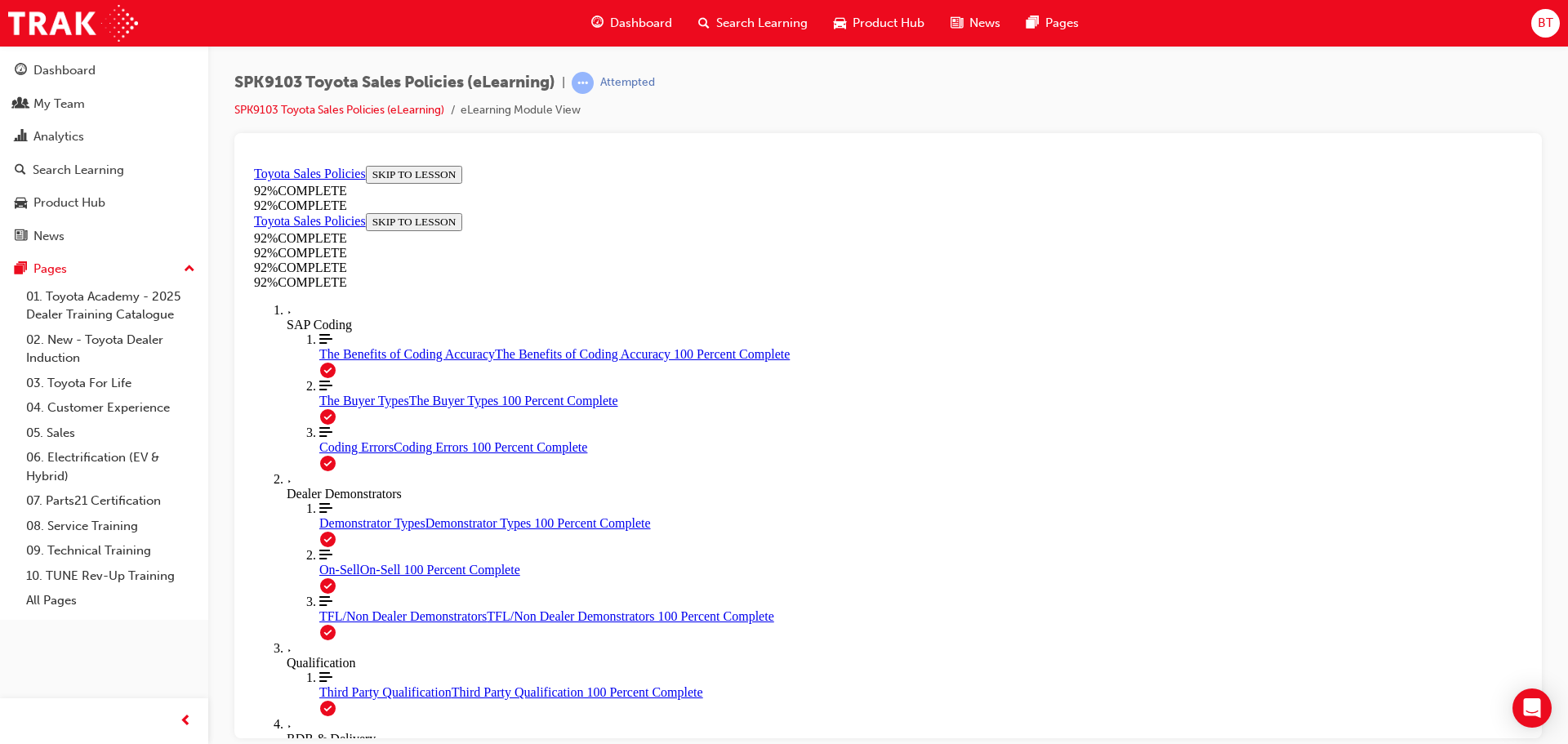
scroll to position [220, 0]
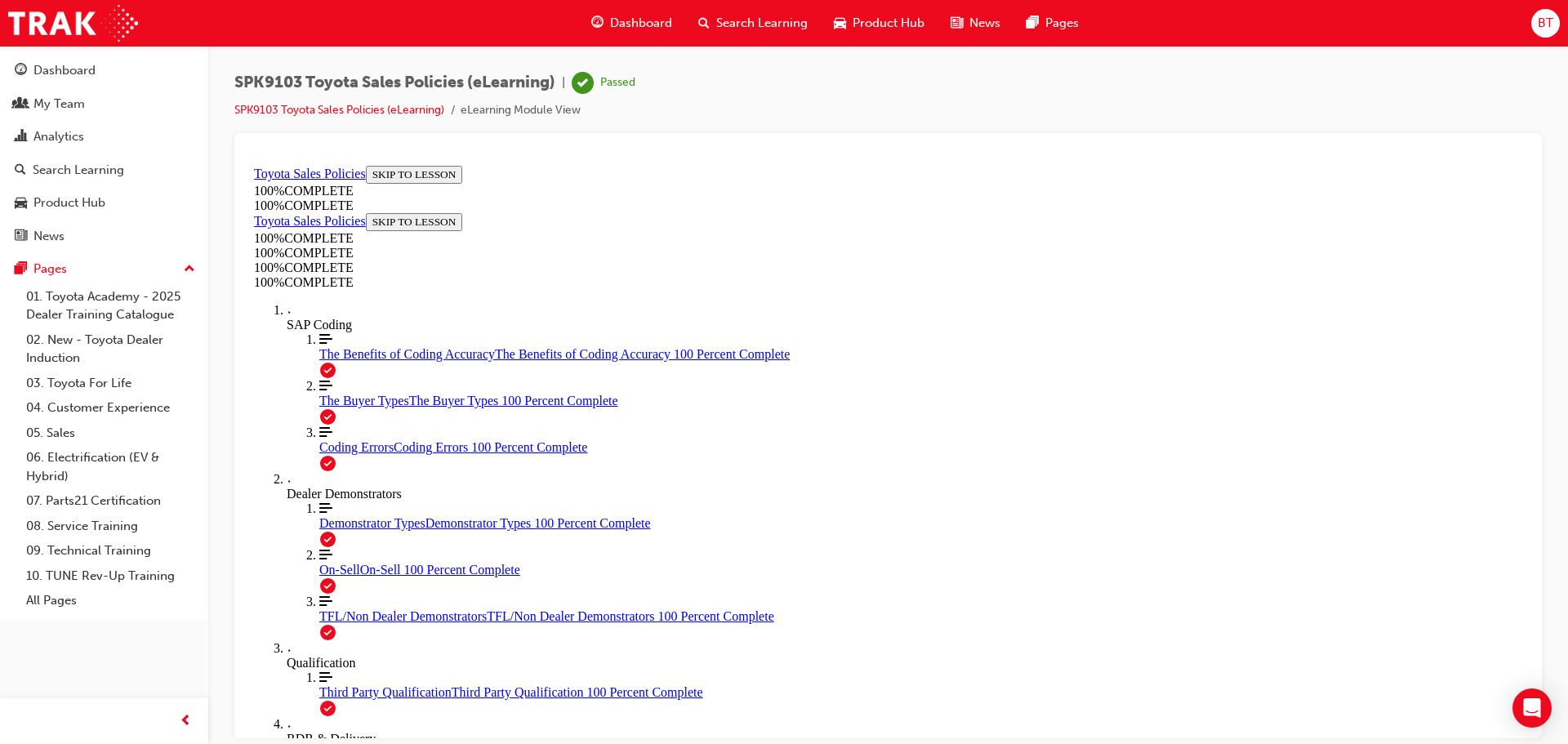
scroll to position [0, 0]
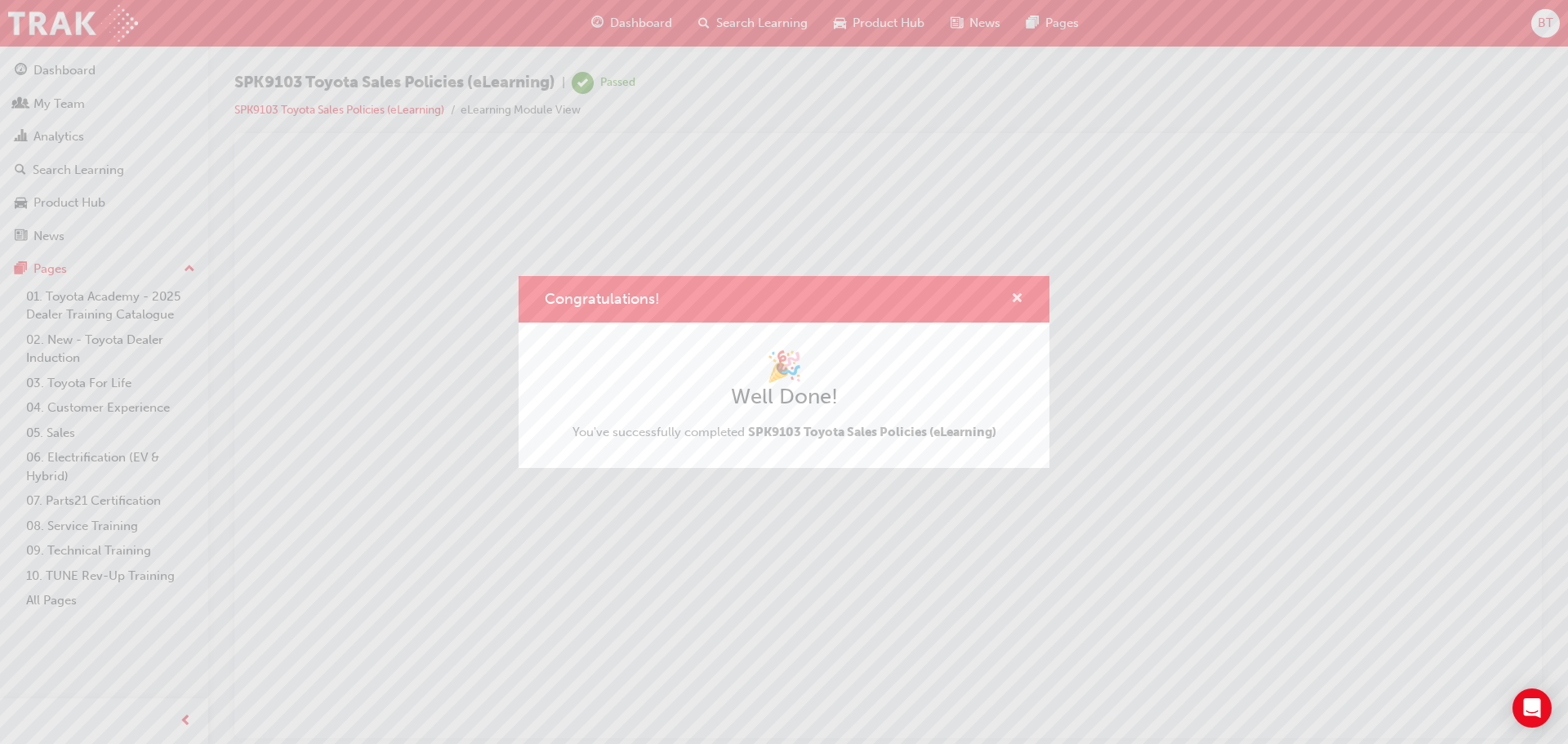
click at [1018, 297] on span "cross-icon" at bounding box center [1017, 299] width 12 height 15
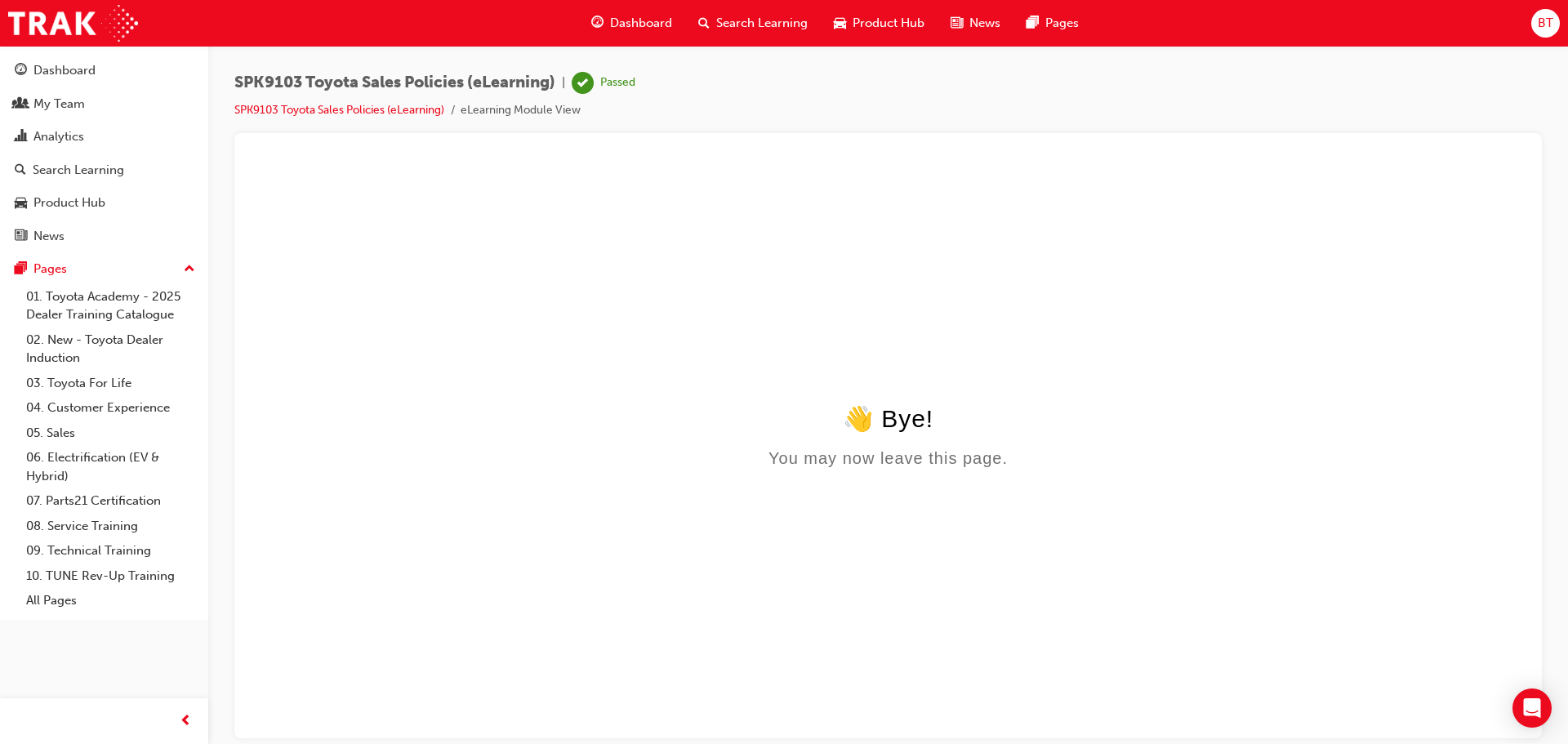
click at [778, 16] on span "Search Learning" at bounding box center [761, 23] width 91 height 19
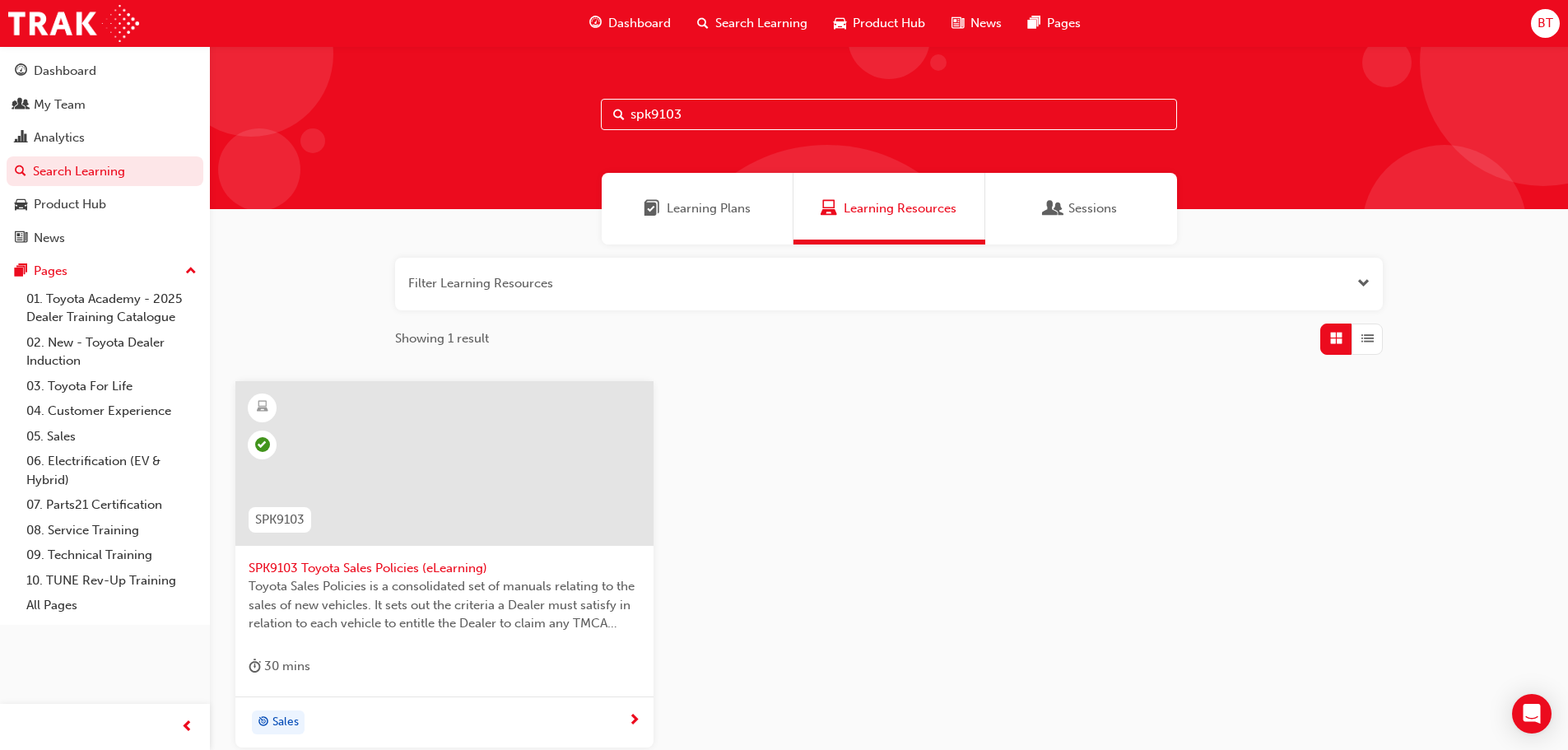
click at [753, 208] on div "Learning Plans" at bounding box center [698, 208] width 192 height 72
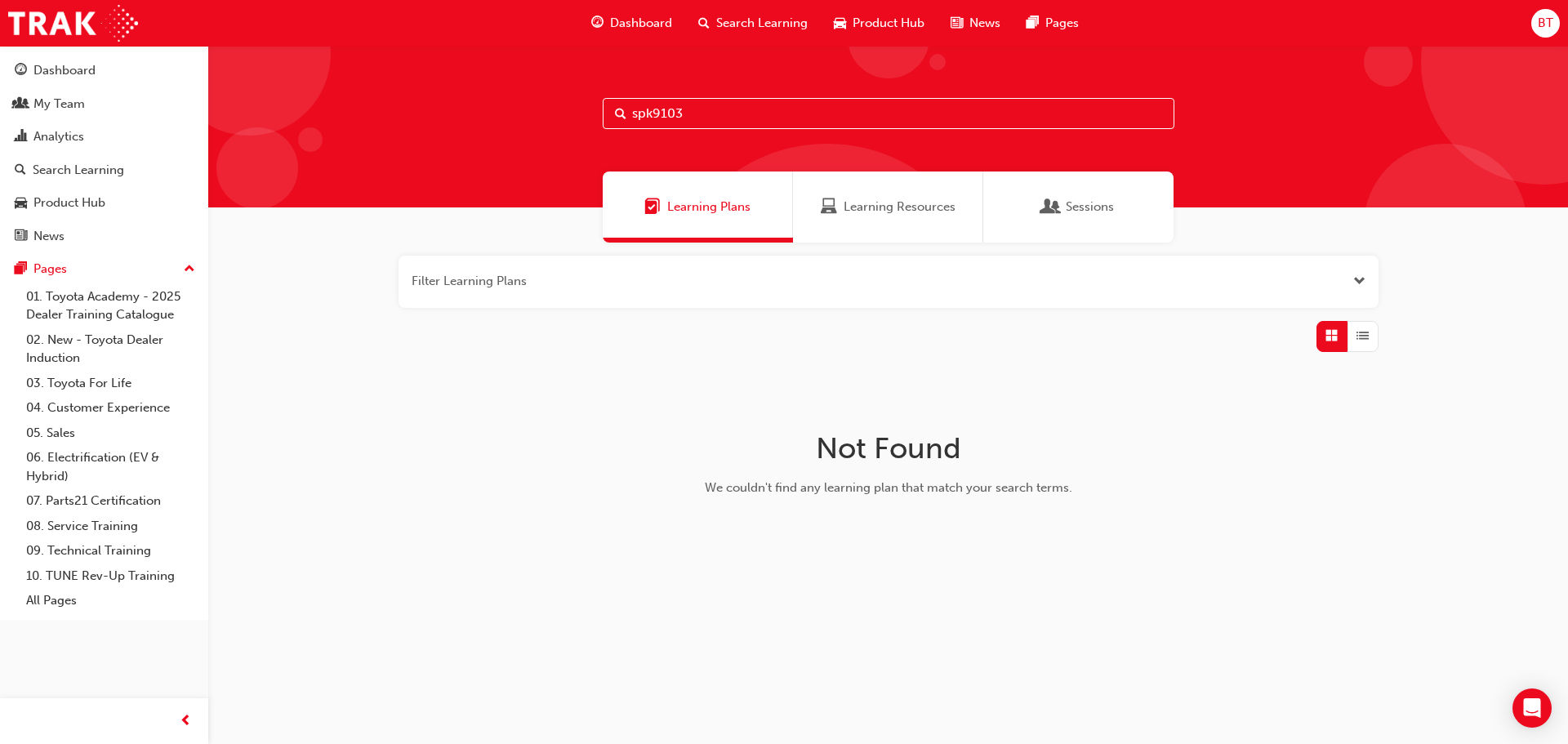
click at [890, 220] on div "Learning Resources" at bounding box center [889, 207] width 190 height 71
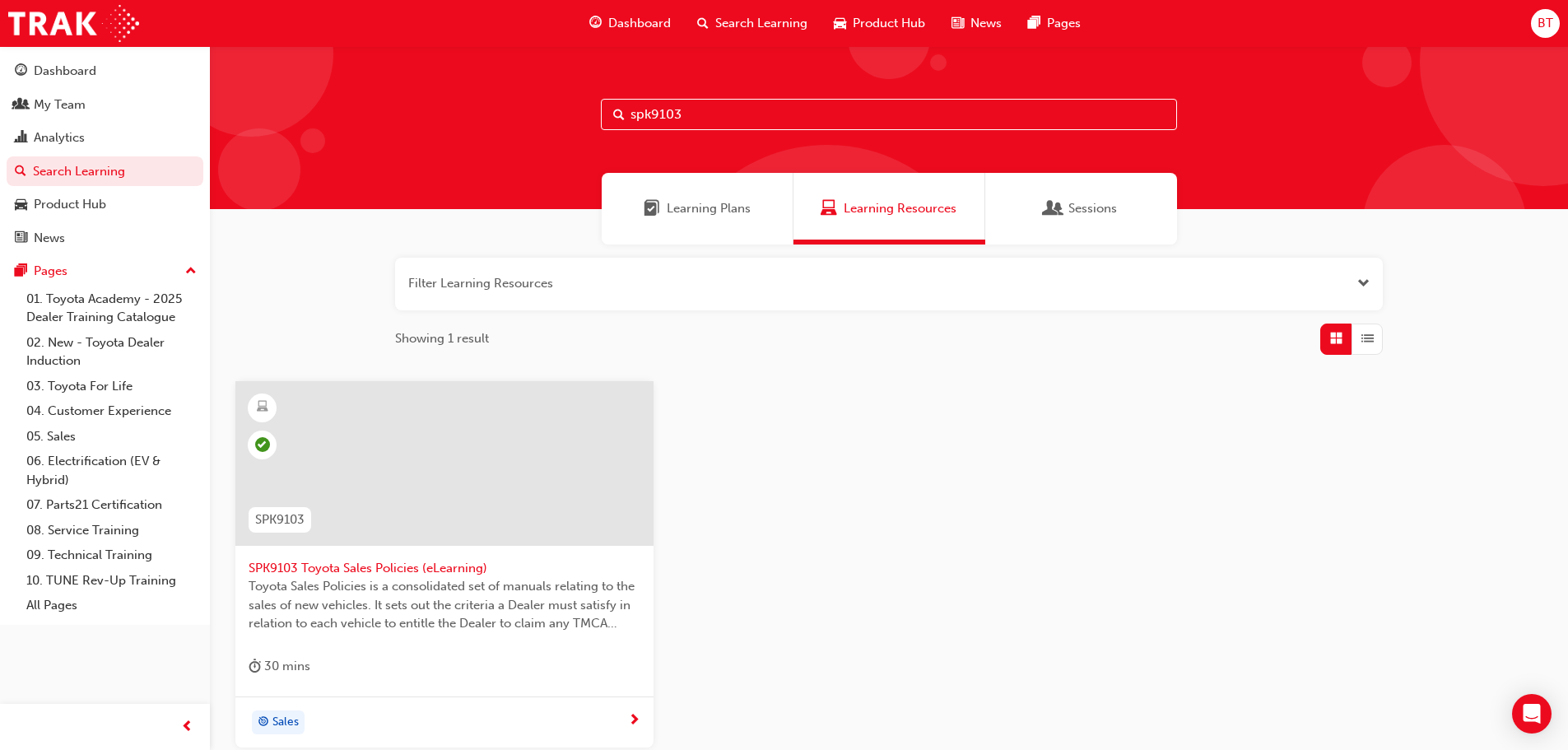
click at [773, 107] on input "spk9103" at bounding box center [889, 114] width 576 height 31
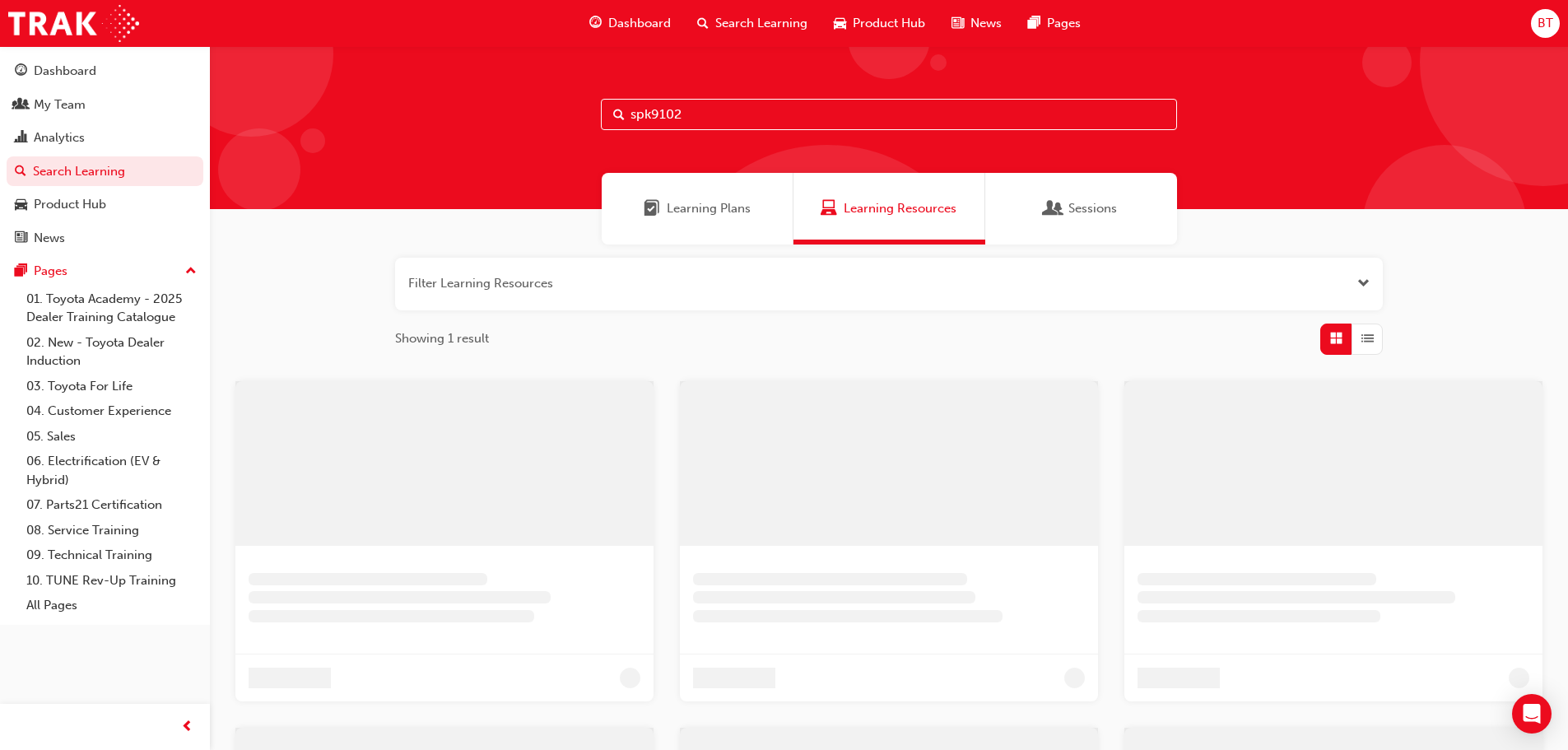
type input "spk9102"
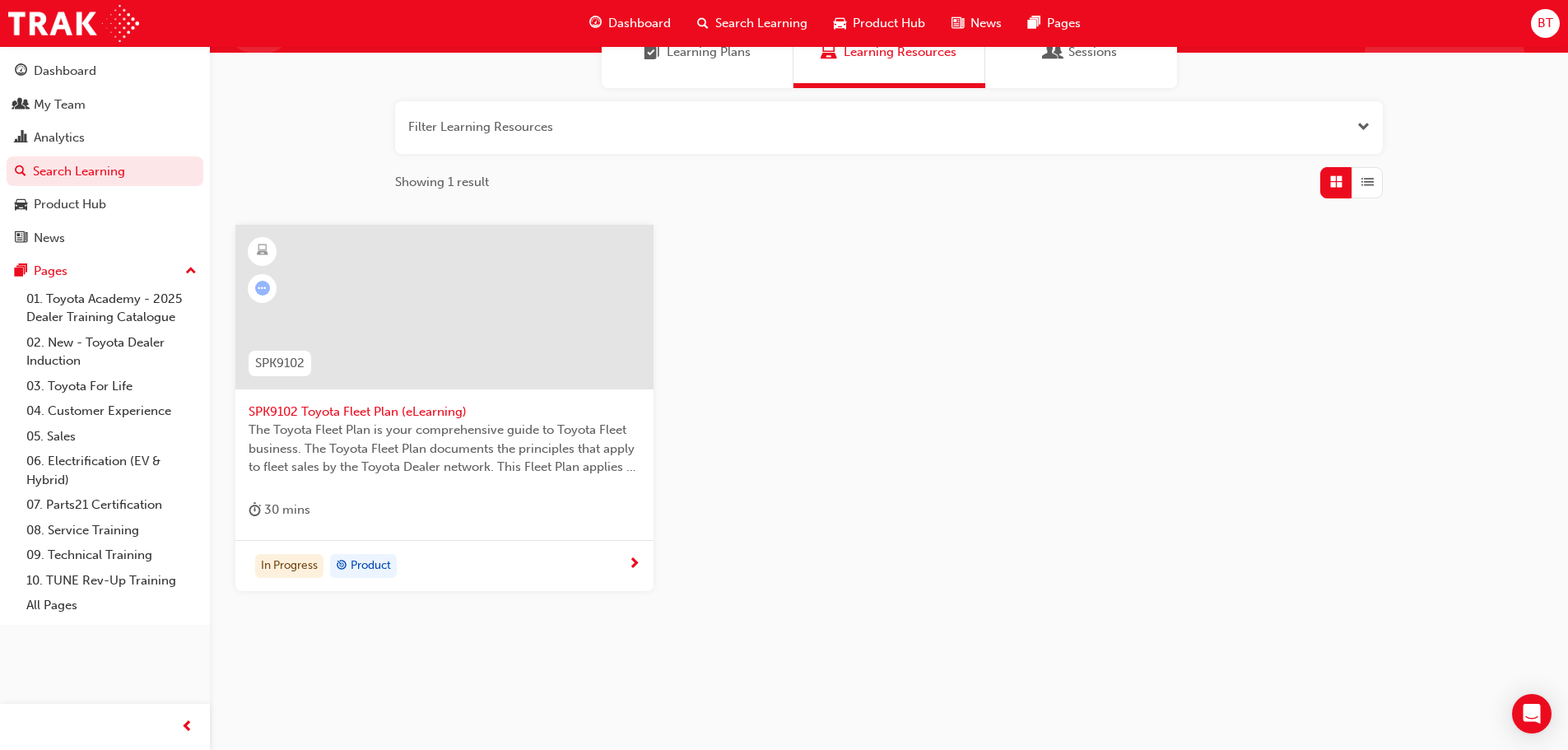
scroll to position [157, 0]
click at [460, 466] on span "The Toyota Fleet Plan is your comprehensive guide to Toyota Fleet business. The…" at bounding box center [445, 448] width 392 height 56
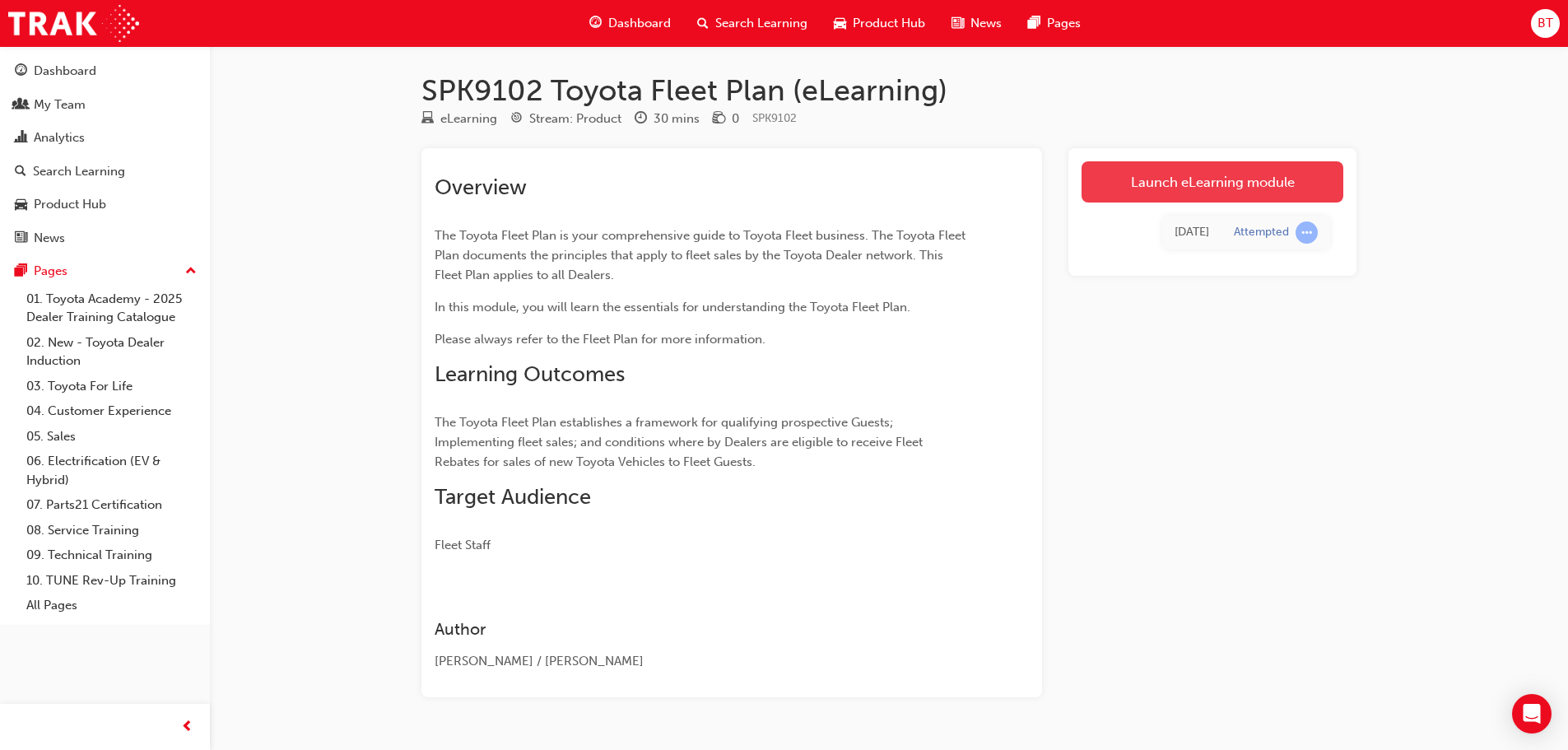
click at [1226, 193] on link "Launch eLearning module" at bounding box center [1212, 182] width 262 height 41
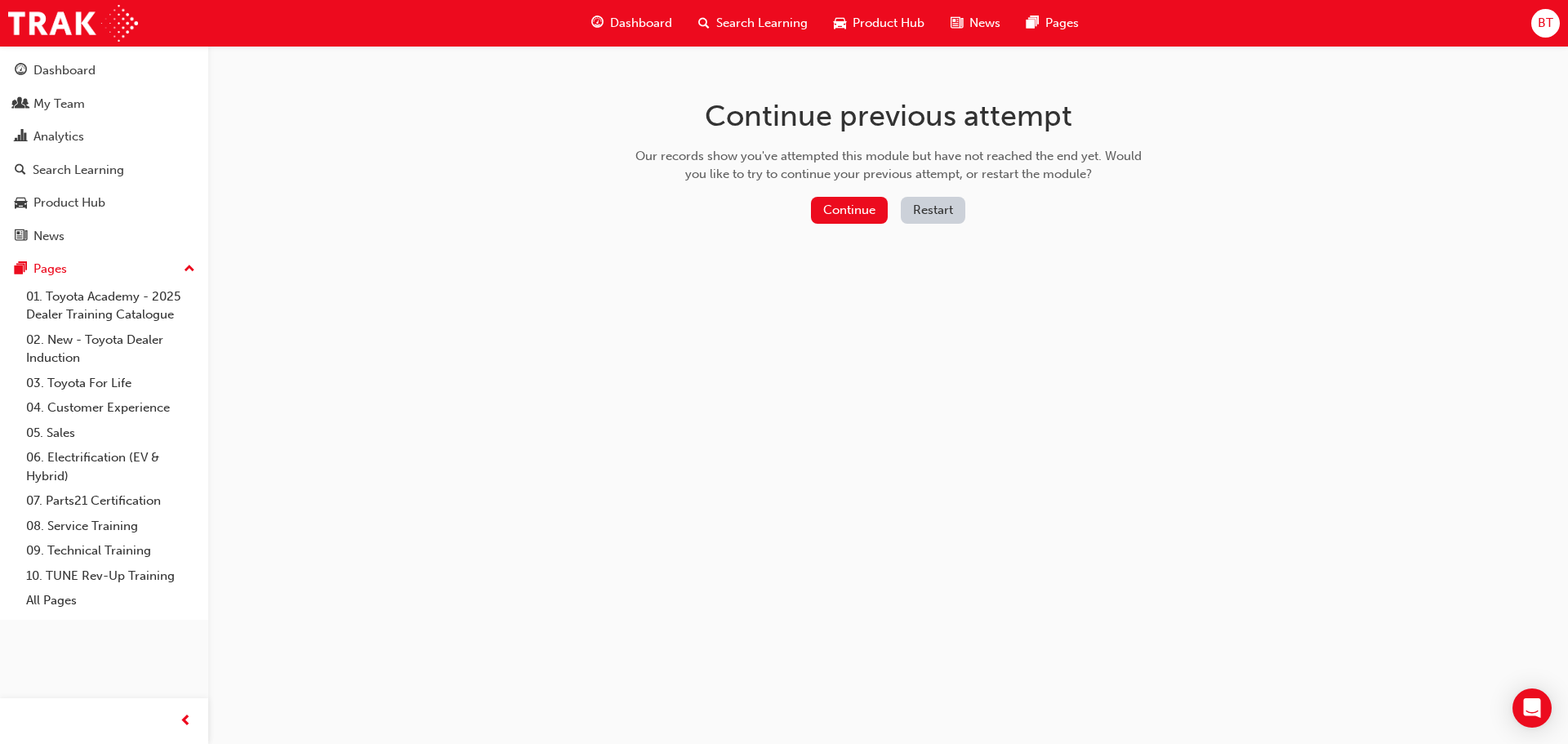
drag, startPoint x: 862, startPoint y: 212, endPoint x: 949, endPoint y: 218, distance: 87.2
click at [949, 219] on div "Continue Restart" at bounding box center [888, 213] width 518 height 34
click at [948, 217] on button "Restart" at bounding box center [933, 210] width 65 height 27
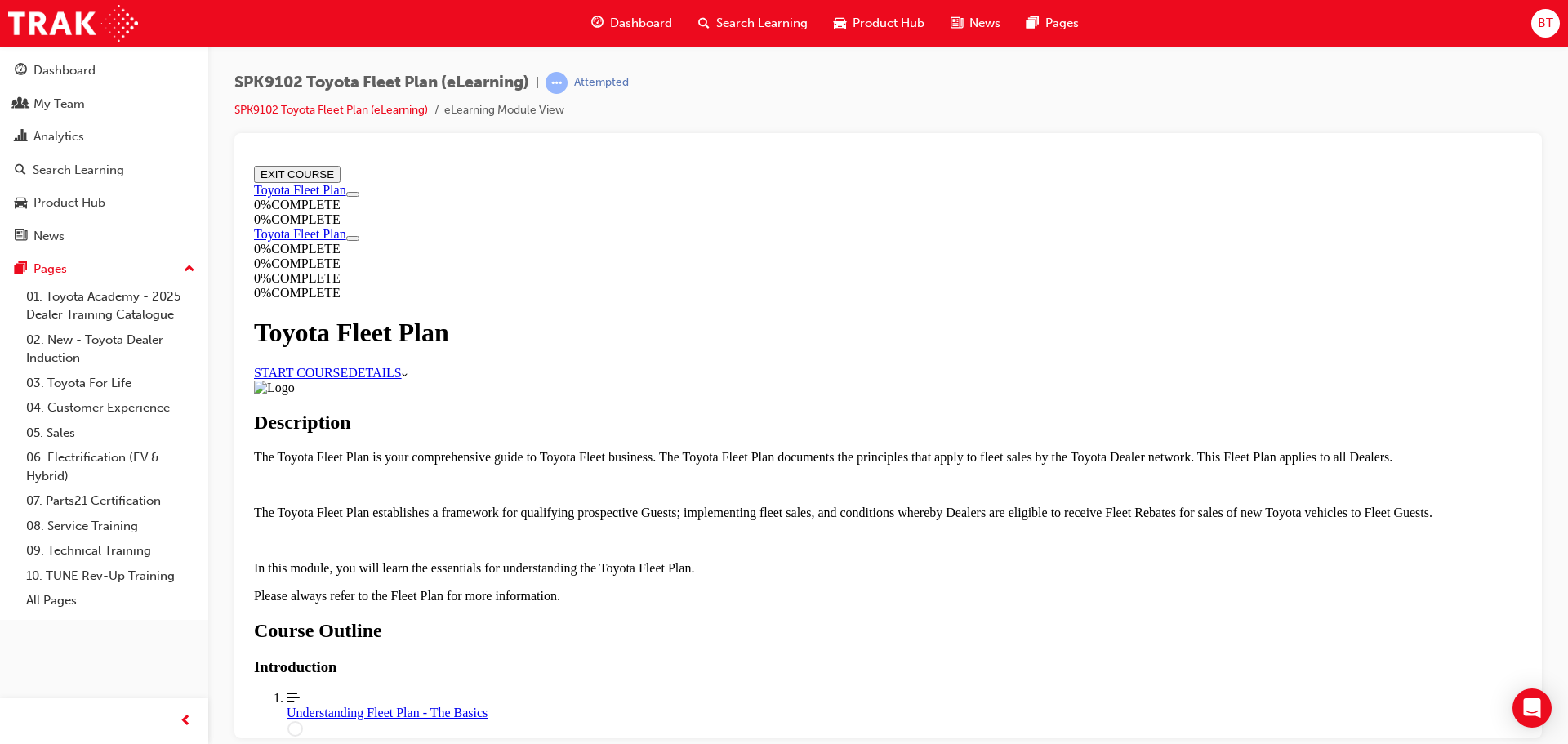
scroll to position [735, 0]
click at [852, 705] on div "Understanding Fleet Plan - The Basics" at bounding box center [904, 712] width 1236 height 15
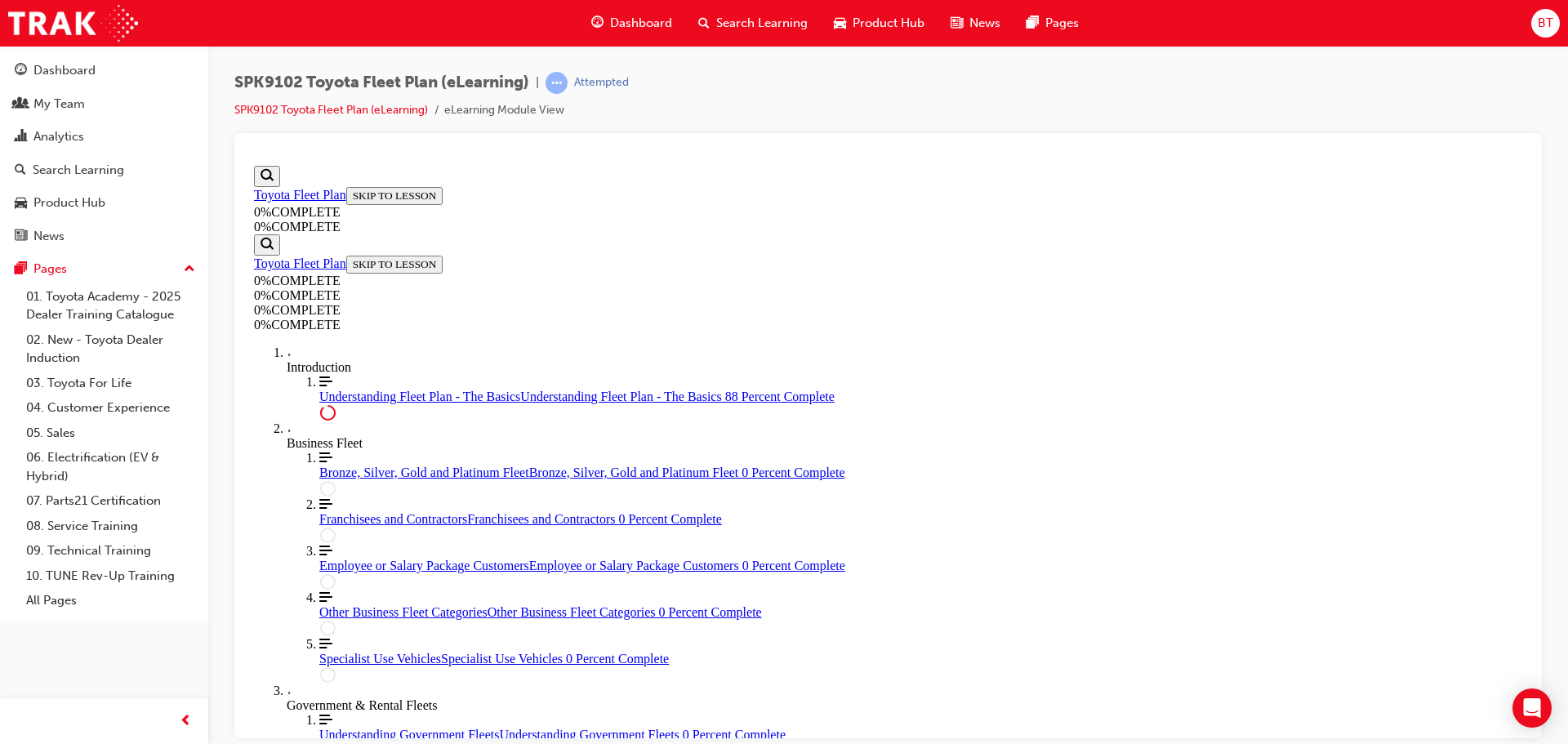
scroll to position [0, 0]
